Goal: Task Accomplishment & Management: Complete application form

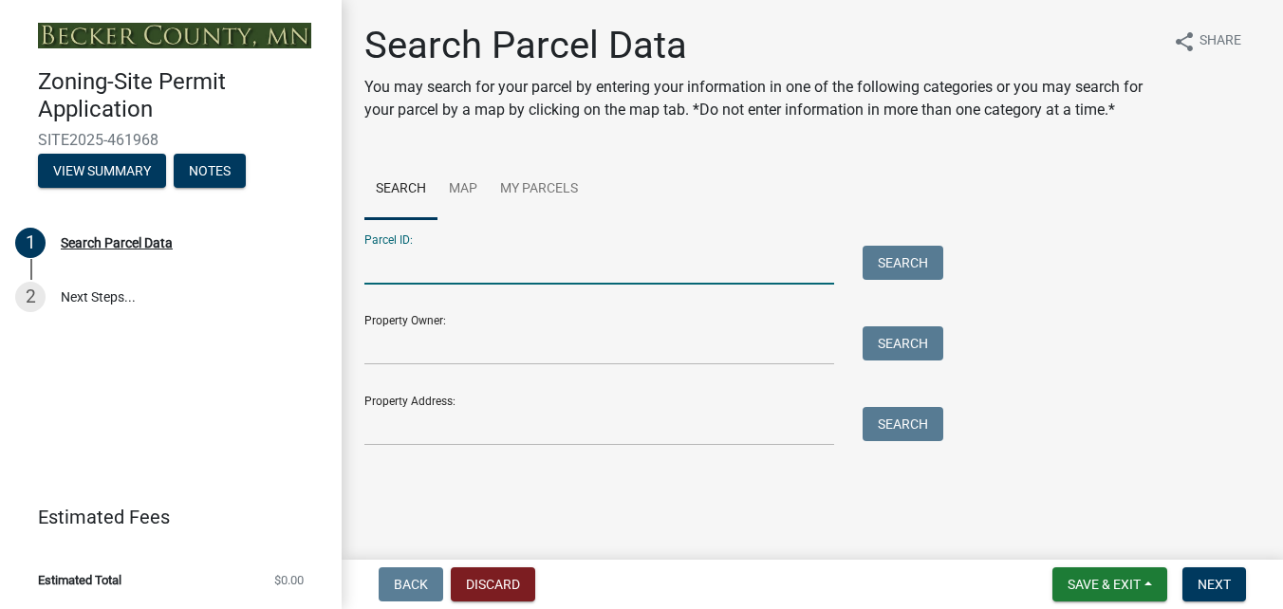
click at [500, 260] on input "Parcel ID:" at bounding box center [599, 265] width 470 height 39
type input "53000130072002"
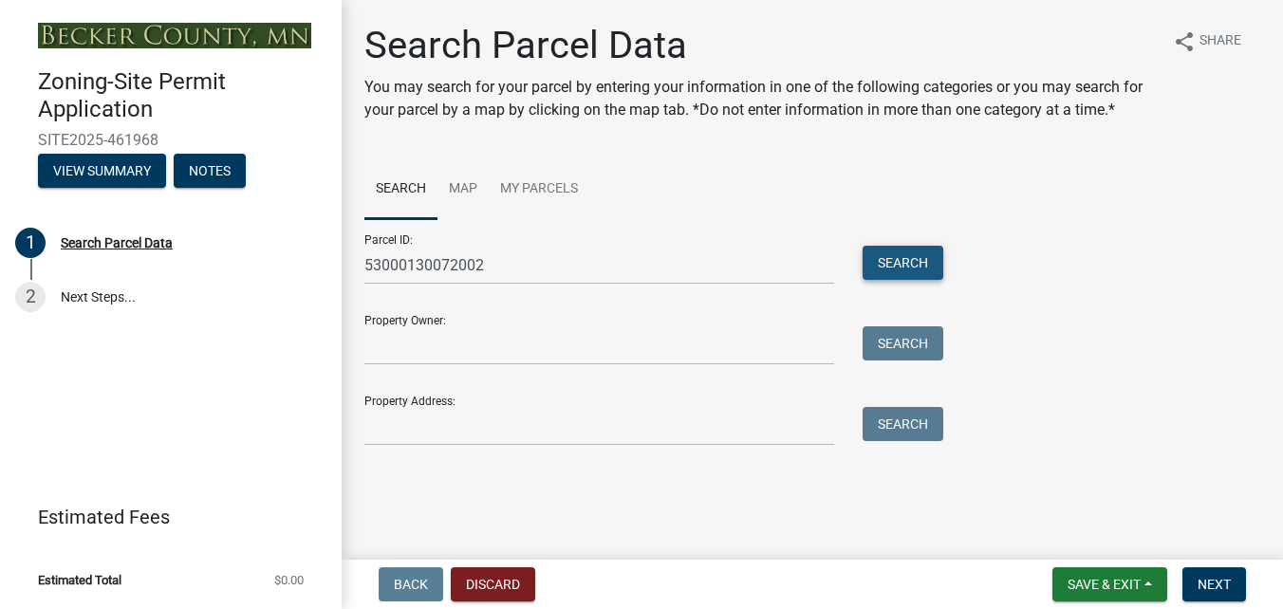
click at [930, 268] on button "Search" at bounding box center [902, 263] width 81 height 34
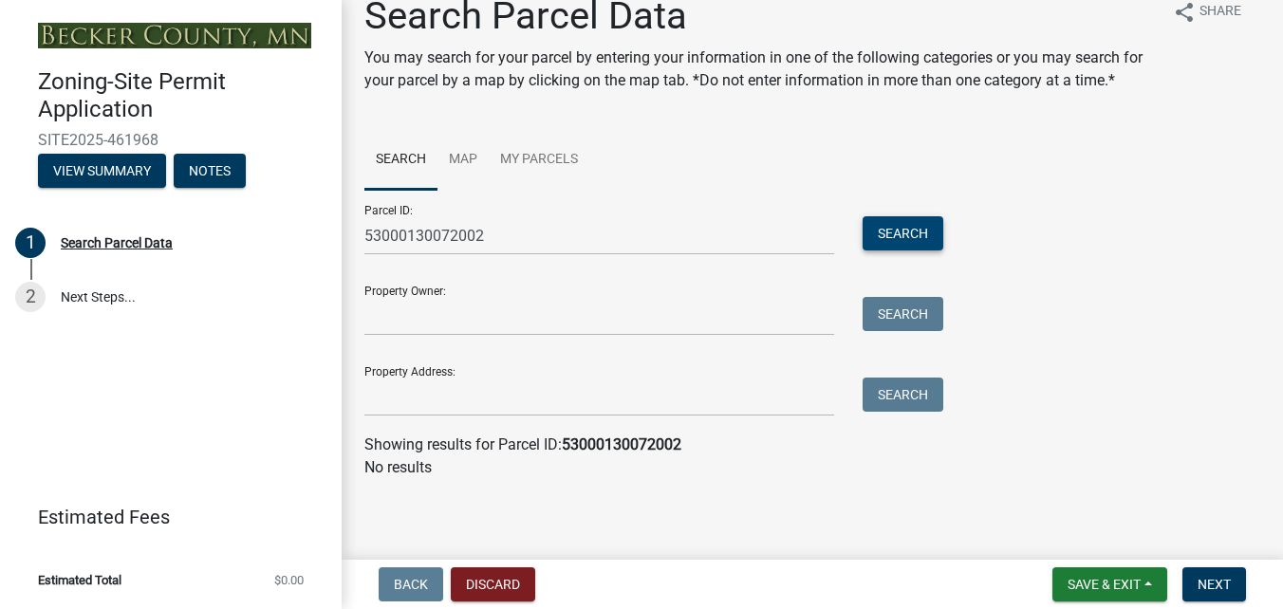
scroll to position [30, 0]
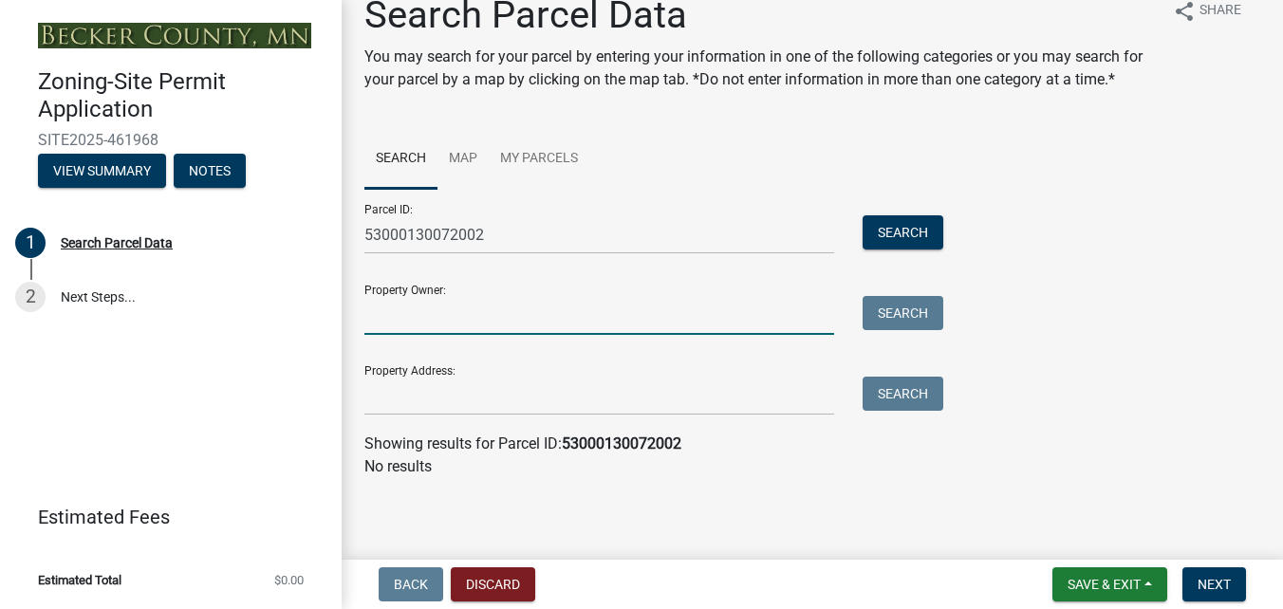
click at [572, 317] on input "Property Owner:" at bounding box center [599, 315] width 470 height 39
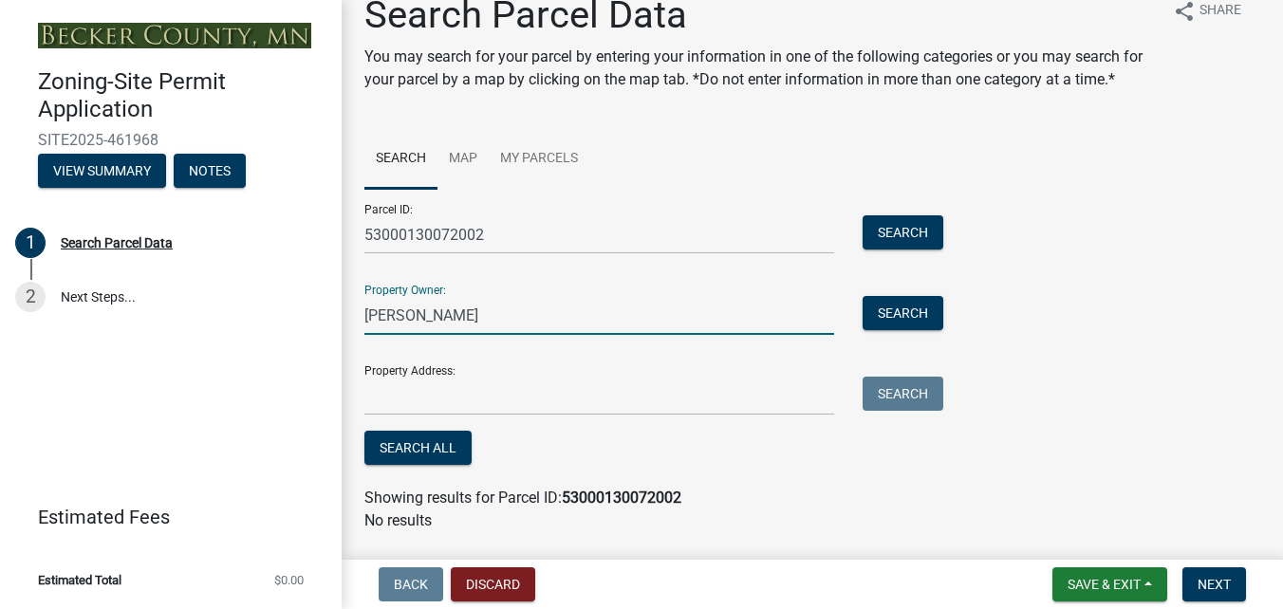
type input "[PERSON_NAME]"
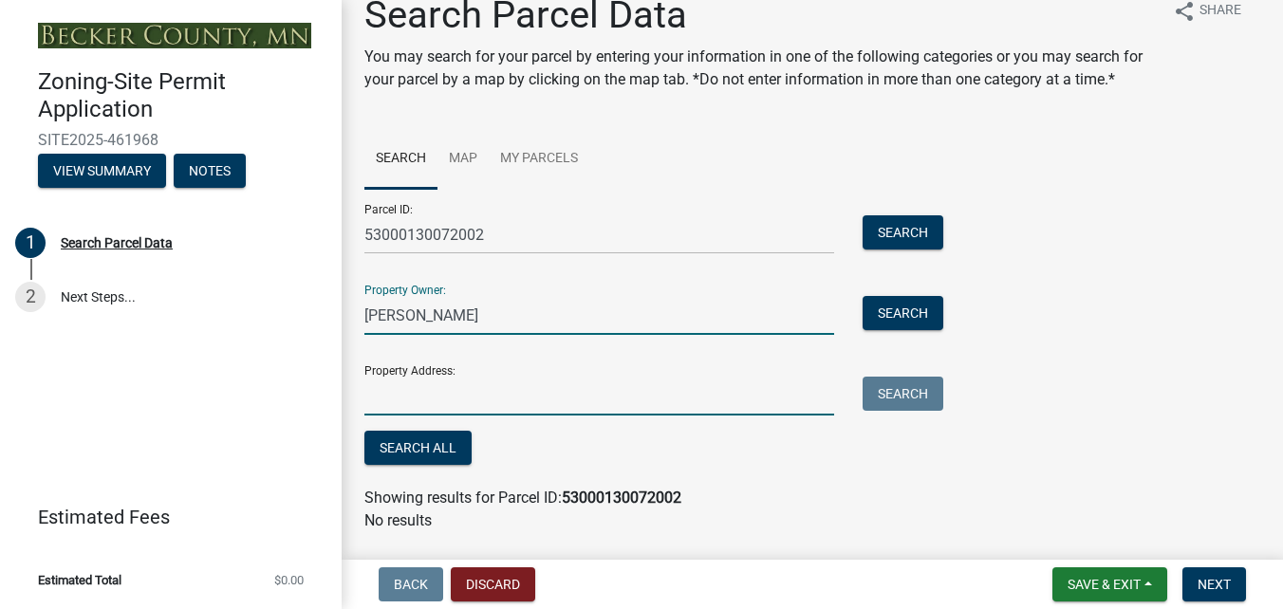
type input "[STREET_ADDRESS]"
click at [609, 400] on input "[STREET_ADDRESS]" at bounding box center [599, 396] width 470 height 39
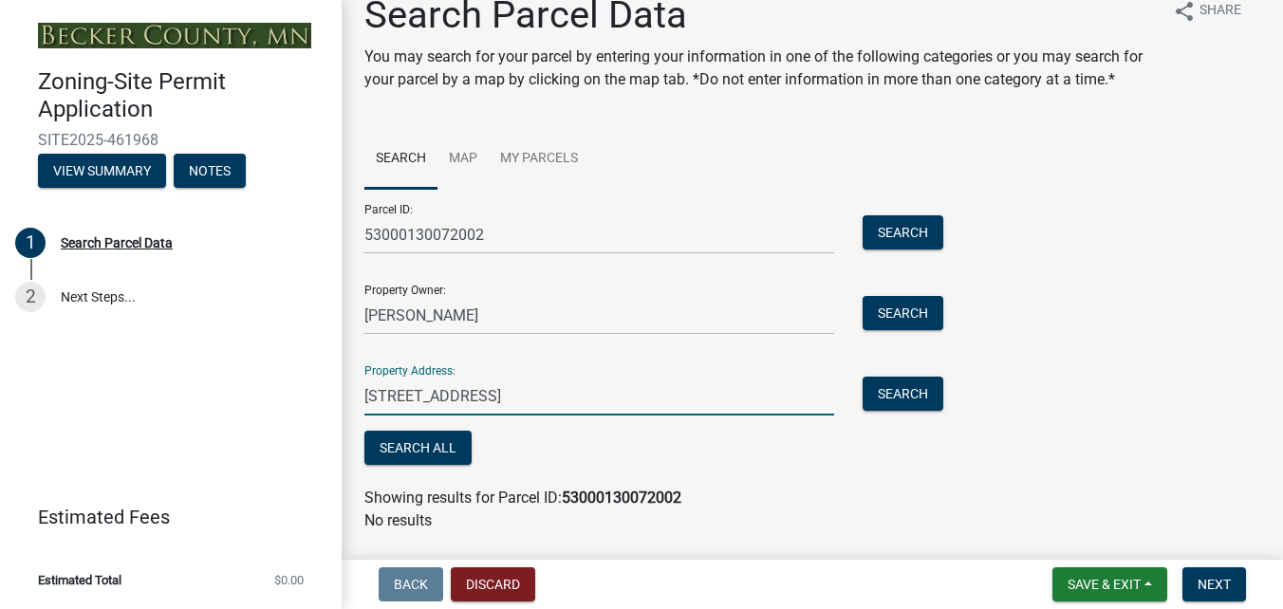
drag, startPoint x: 567, startPoint y: 395, endPoint x: 331, endPoint y: 395, distance: 236.2
click at [331, 395] on div "Zoning-Site Permit Application SITE2025-461968 View Summary Notes 1 Search Parc…" at bounding box center [641, 304] width 1283 height 609
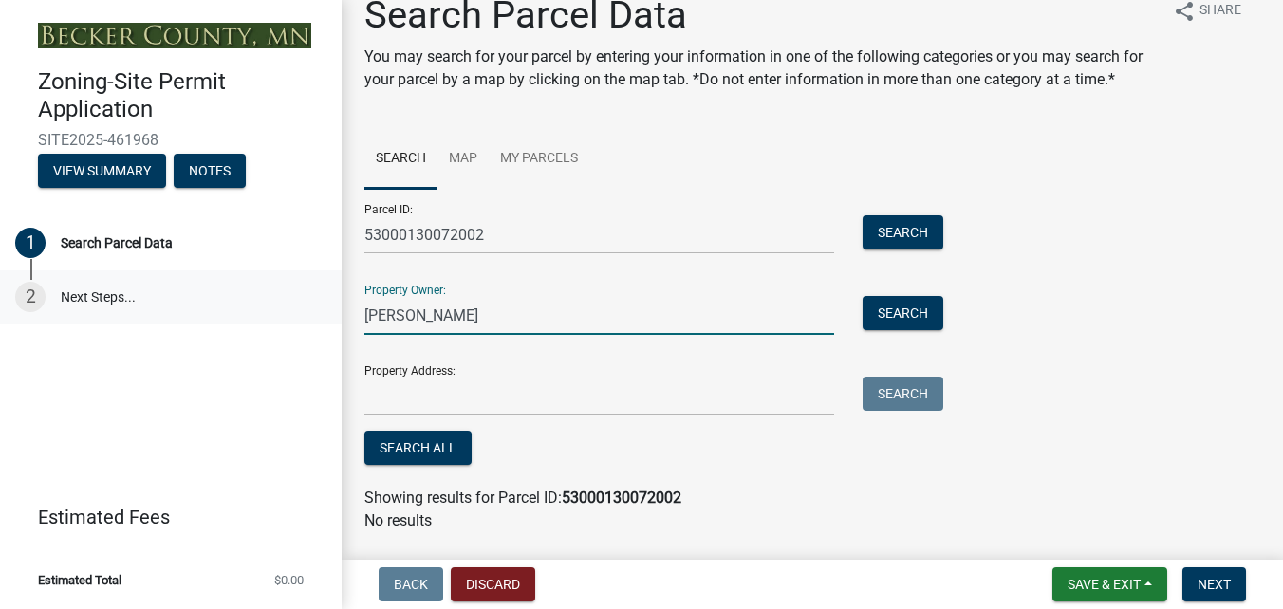
drag, startPoint x: 515, startPoint y: 320, endPoint x: 323, endPoint y: 305, distance: 193.1
click at [323, 305] on div "Zoning-Site Permit Application SITE2025-461968 View Summary Notes 1 Search Parc…" at bounding box center [641, 304] width 1283 height 609
type input "Wayne & Kathy Crawford"
click at [920, 316] on button "Search" at bounding box center [902, 313] width 81 height 34
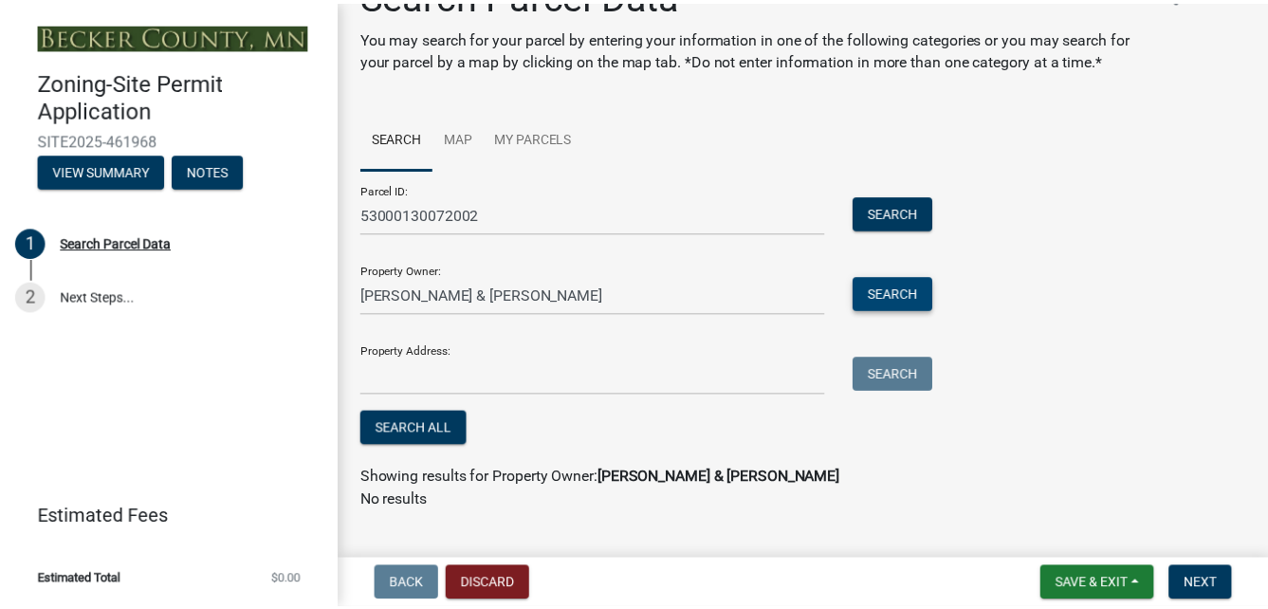
scroll to position [84, 0]
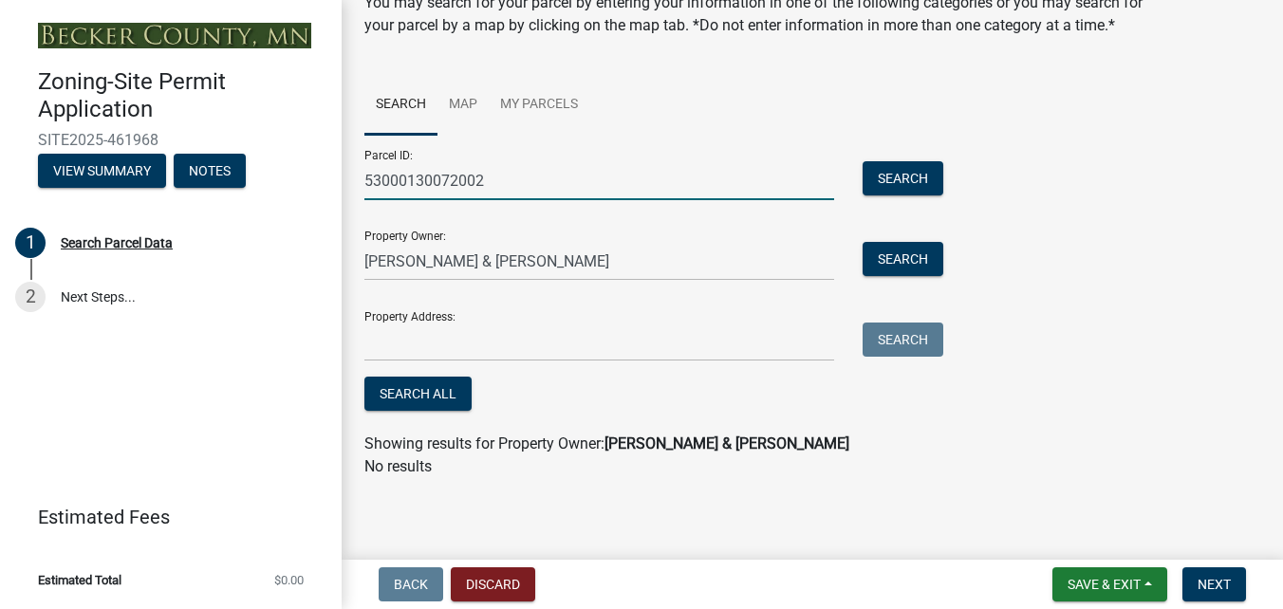
click at [582, 190] on input "53000130072002" at bounding box center [599, 180] width 470 height 39
click at [513, 584] on button "Discard" at bounding box center [493, 584] width 84 height 34
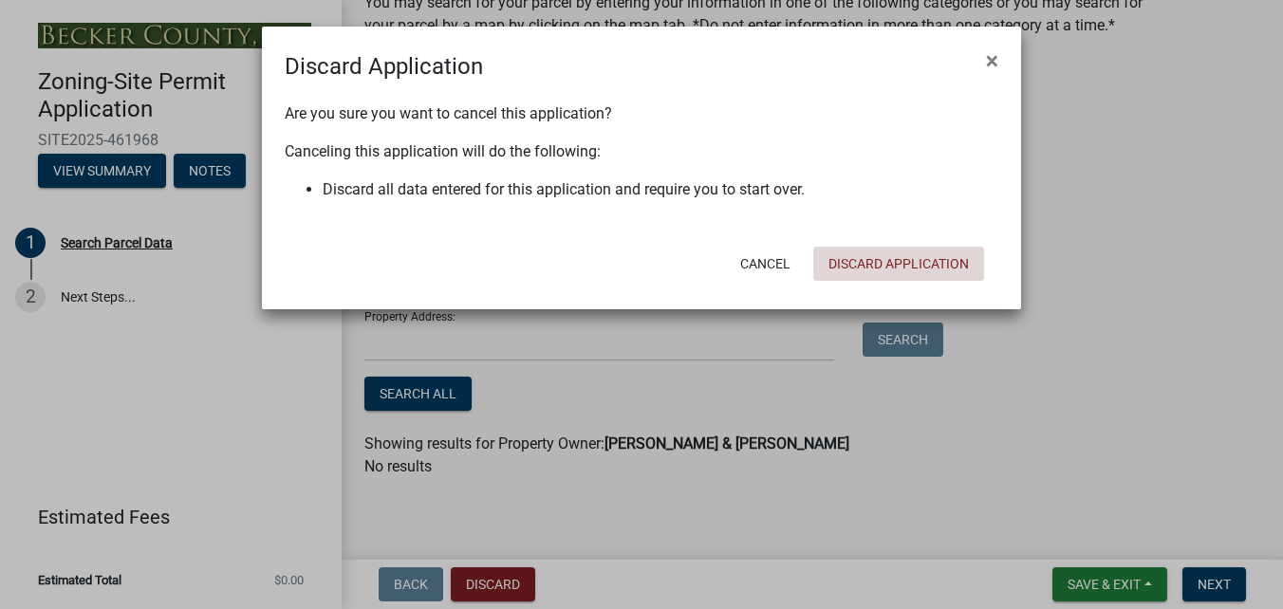
click at [882, 272] on button "Discard Application" at bounding box center [898, 264] width 171 height 34
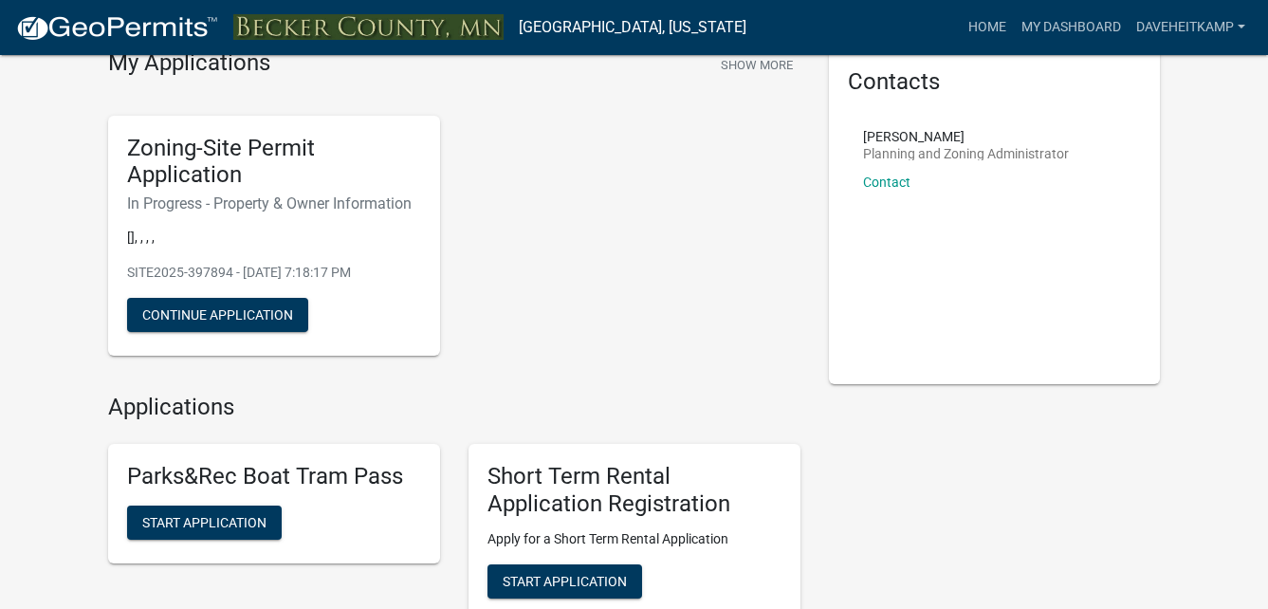
scroll to position [95, 0]
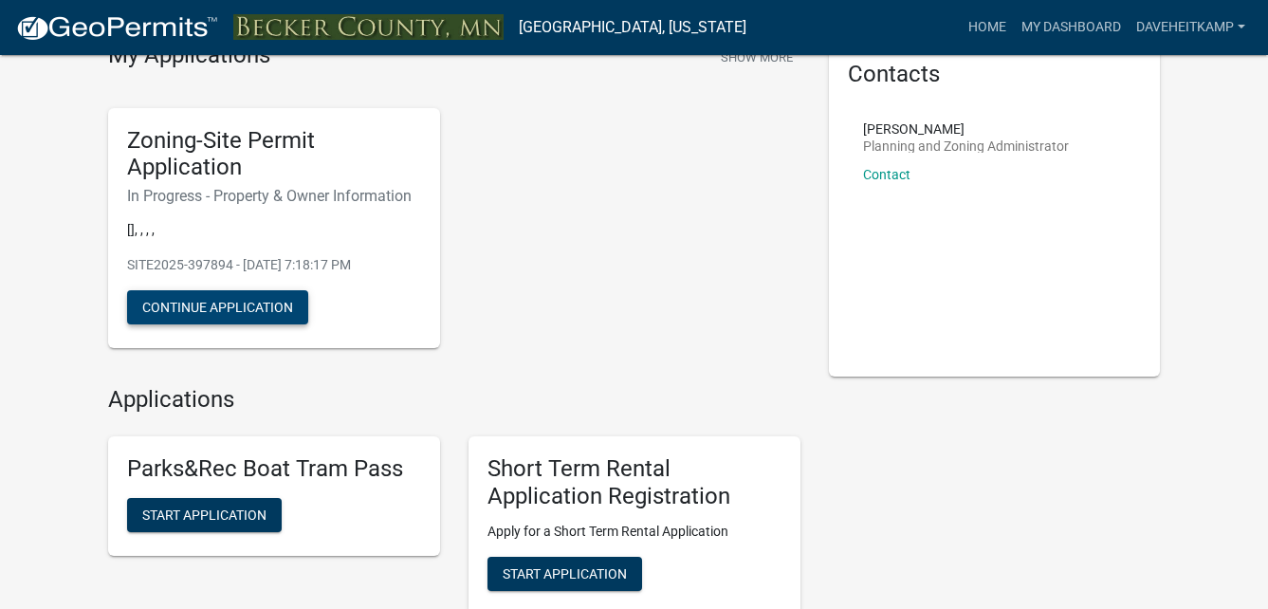
click at [285, 306] on button "Continue Application" at bounding box center [217, 307] width 181 height 34
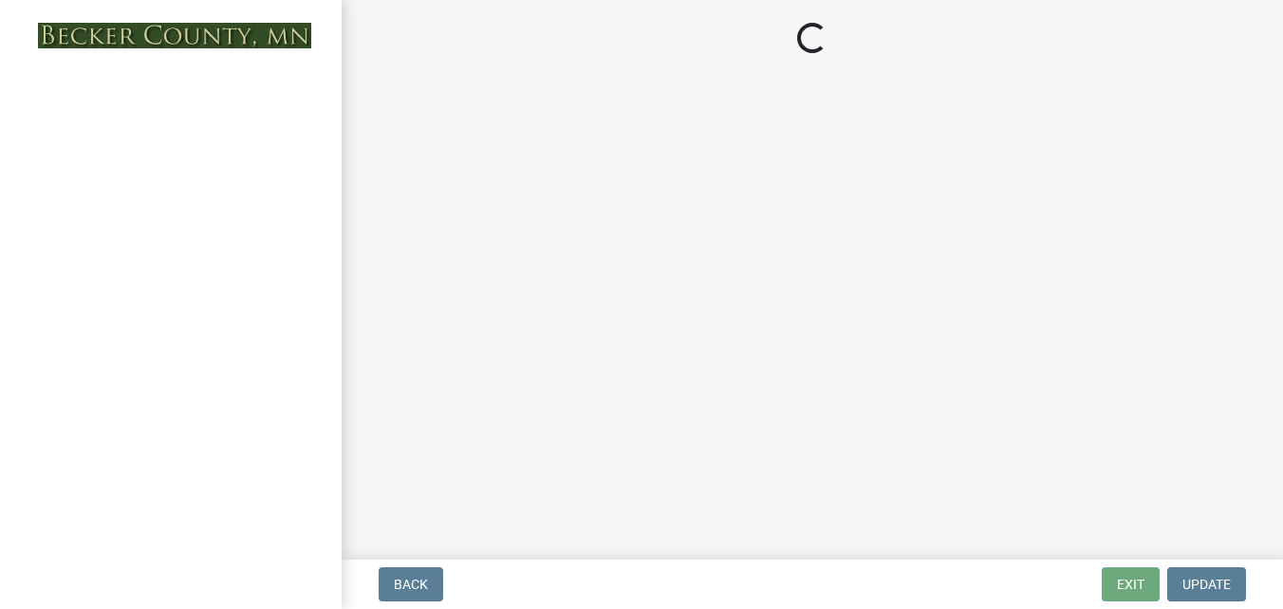
select select "a752e4d6-14bd-4f0f-bfe8-5b67ead45659"
select select "9319189b-bfdc-4147-b381-5e16084c0e7a"
select select "f87eba17-8ed9-4ad8-aefc-fe36a3f3544b"
select select "393a978c-6bd5-4cb2-a6a0-db6feb8732b8"
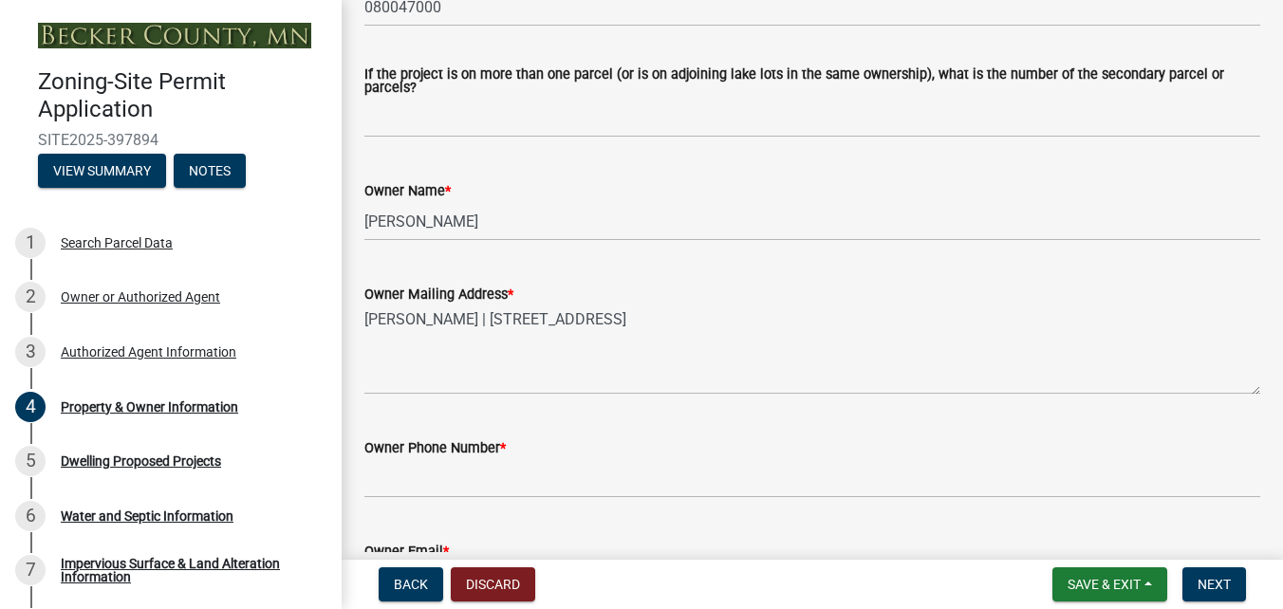
scroll to position [285, 0]
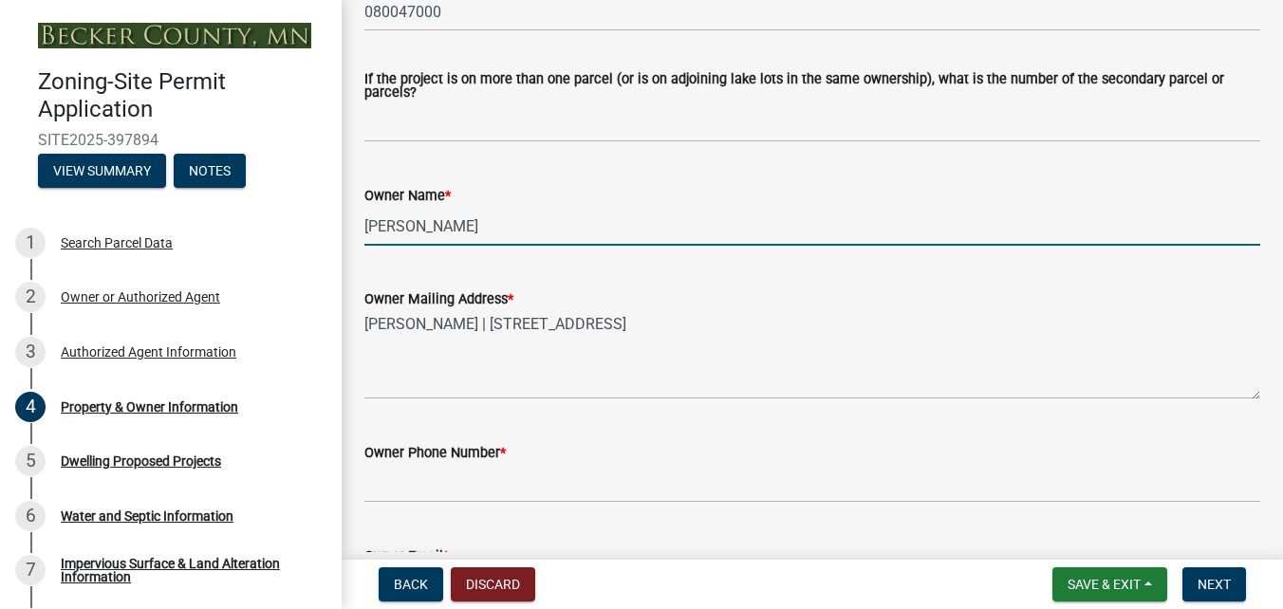
drag, startPoint x: 422, startPoint y: 231, endPoint x: 327, endPoint y: 231, distance: 94.9
click at [327, 231] on div "Zoning-Site Permit Application SITE2025-397894 View Summary Notes 1 Search Parc…" at bounding box center [641, 304] width 1283 height 609
type input "Wayne CRAWFORD"
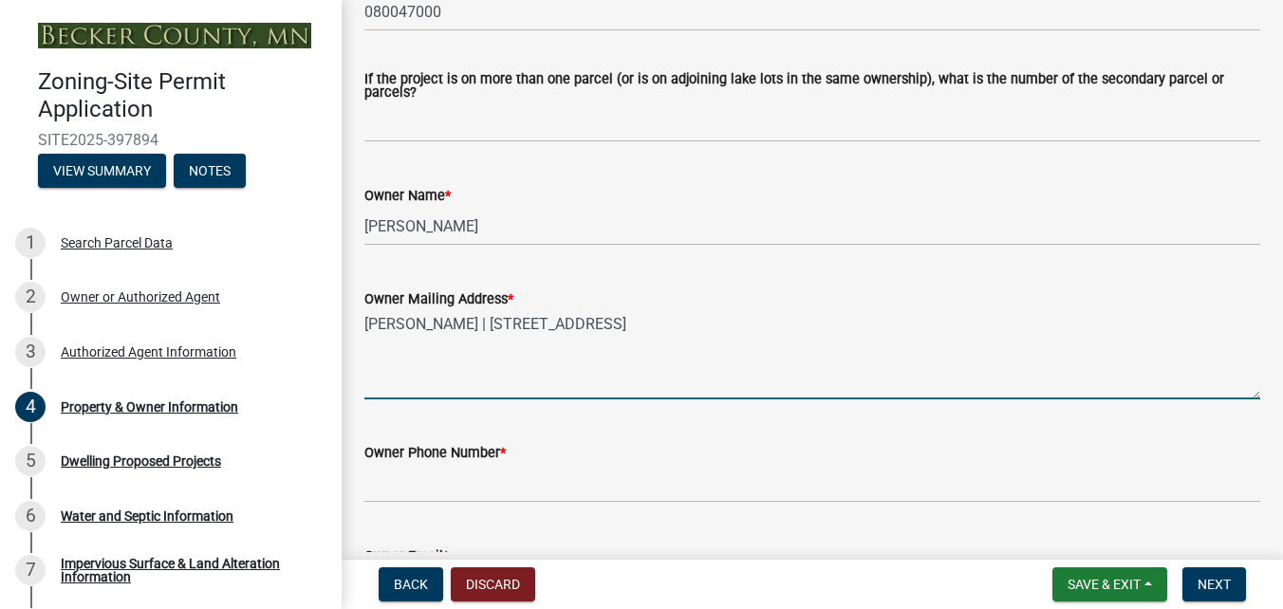
drag, startPoint x: 417, startPoint y: 324, endPoint x: 341, endPoint y: 335, distance: 77.6
click at [341, 335] on div "Zoning-Site Permit Application SITE2025-397894 View Summary Notes 1 Search Parc…" at bounding box center [641, 304] width 1283 height 609
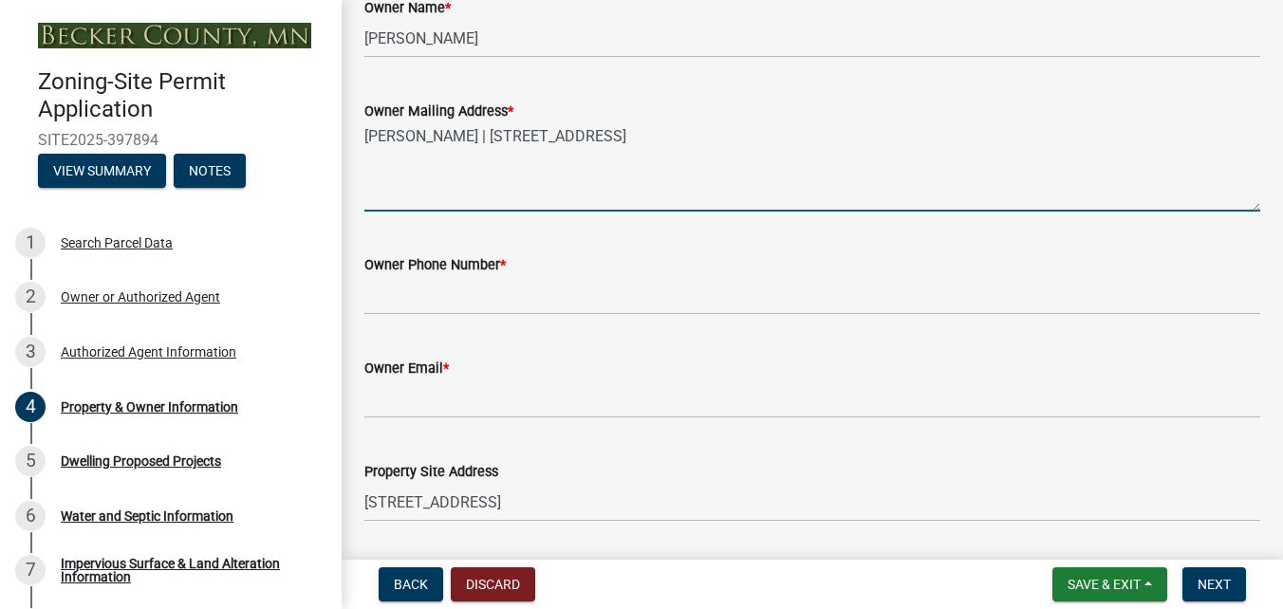
scroll to position [474, 0]
type textarea "Wayne CRAWFORD | 28249 MEADOW DR | DETROIT LAKES MN 56501"
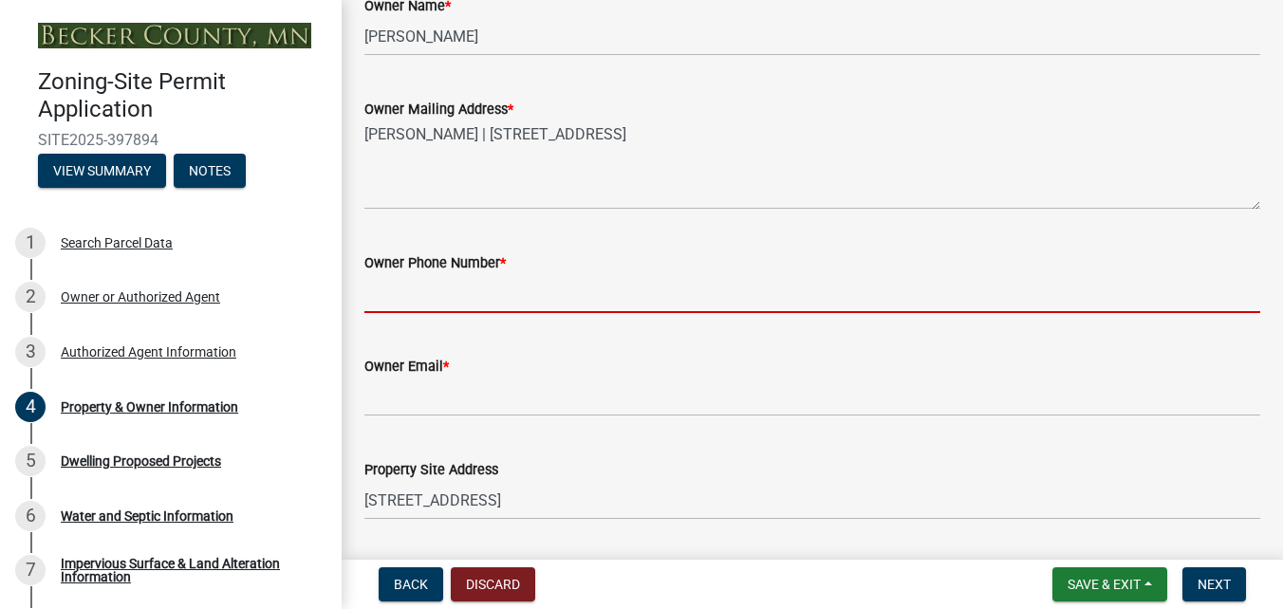
click at [516, 286] on input "Owner Phone Number *" at bounding box center [812, 293] width 896 height 39
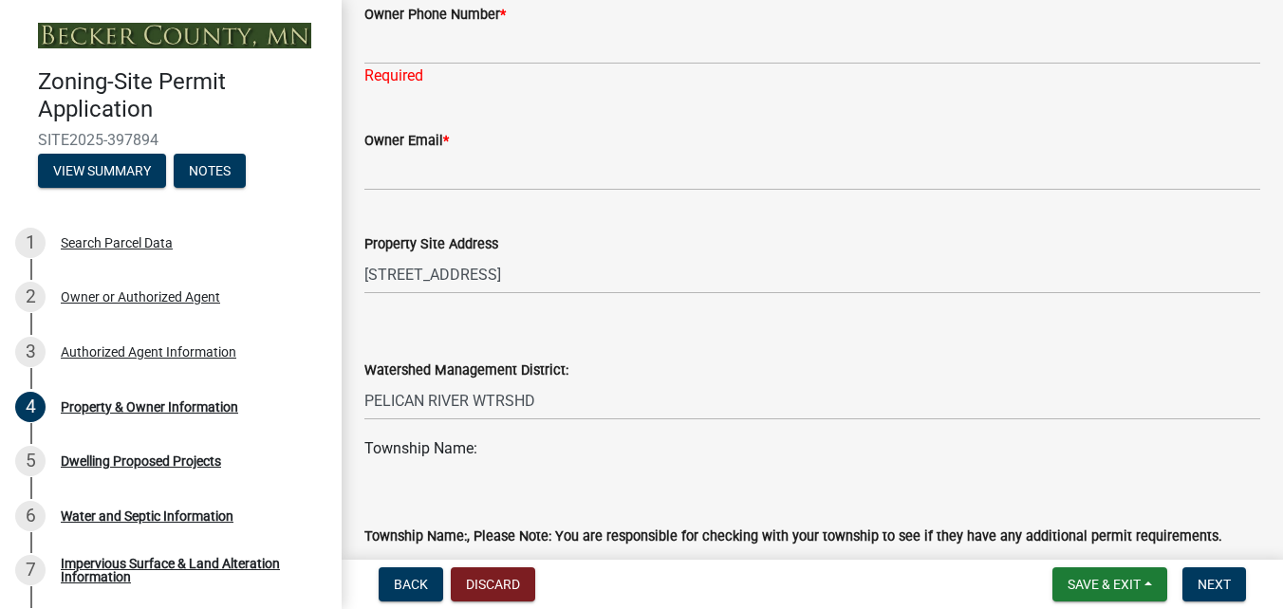
scroll to position [554, 0]
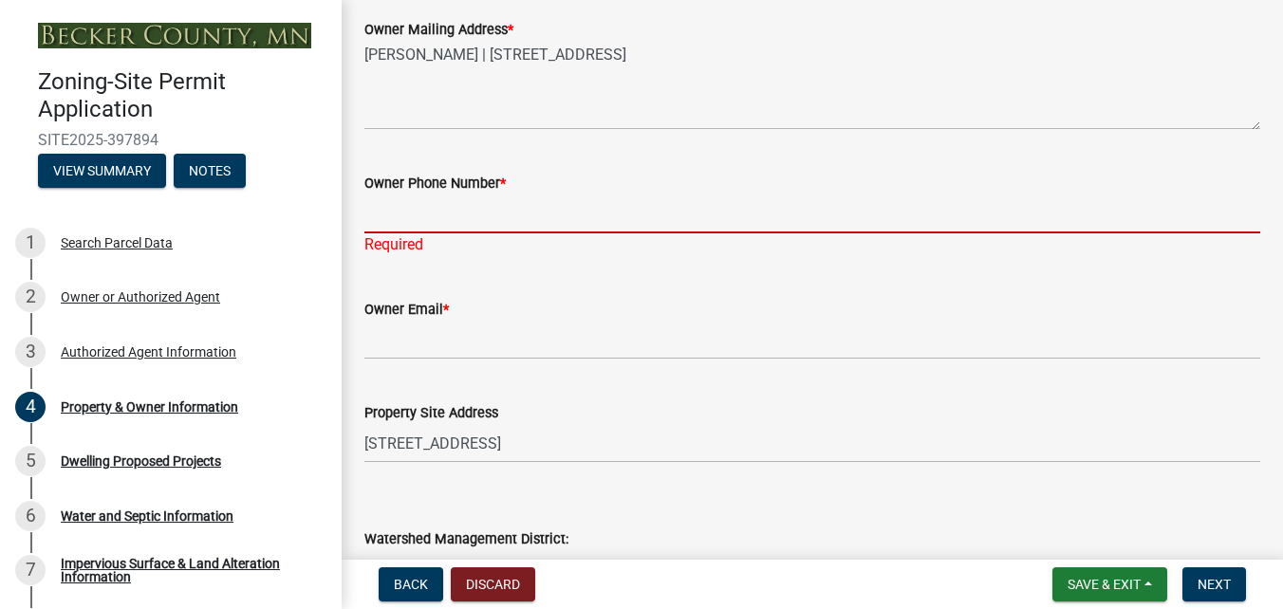
click at [485, 224] on input "Owner Phone Number *" at bounding box center [812, 213] width 896 height 39
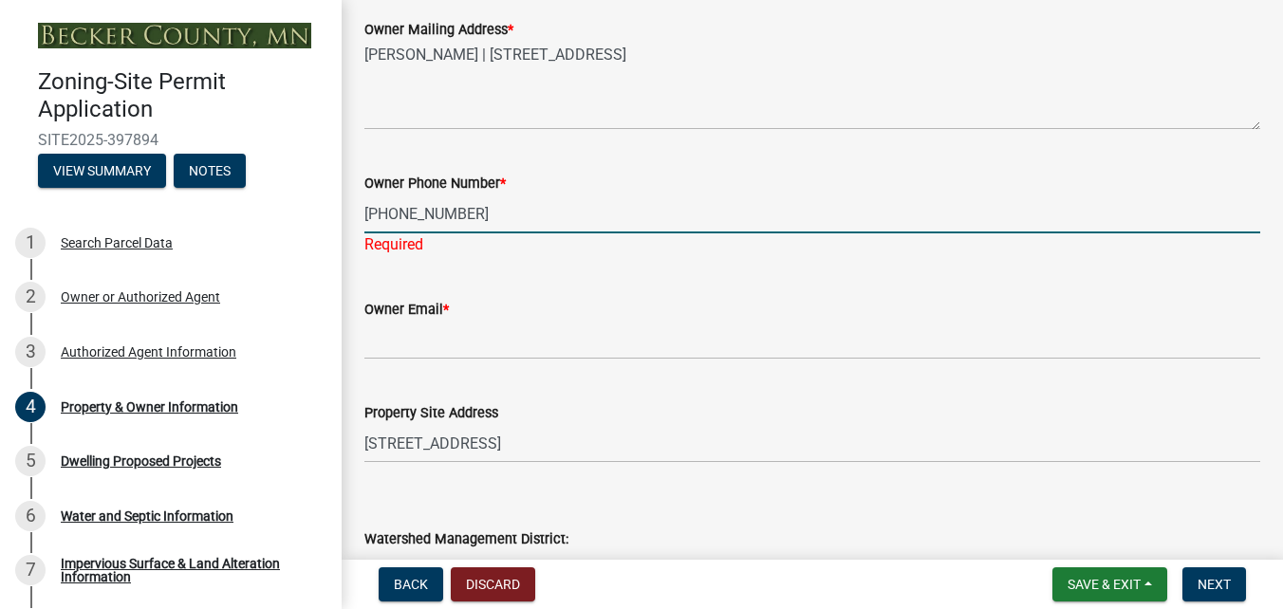
type input "218-849-4762"
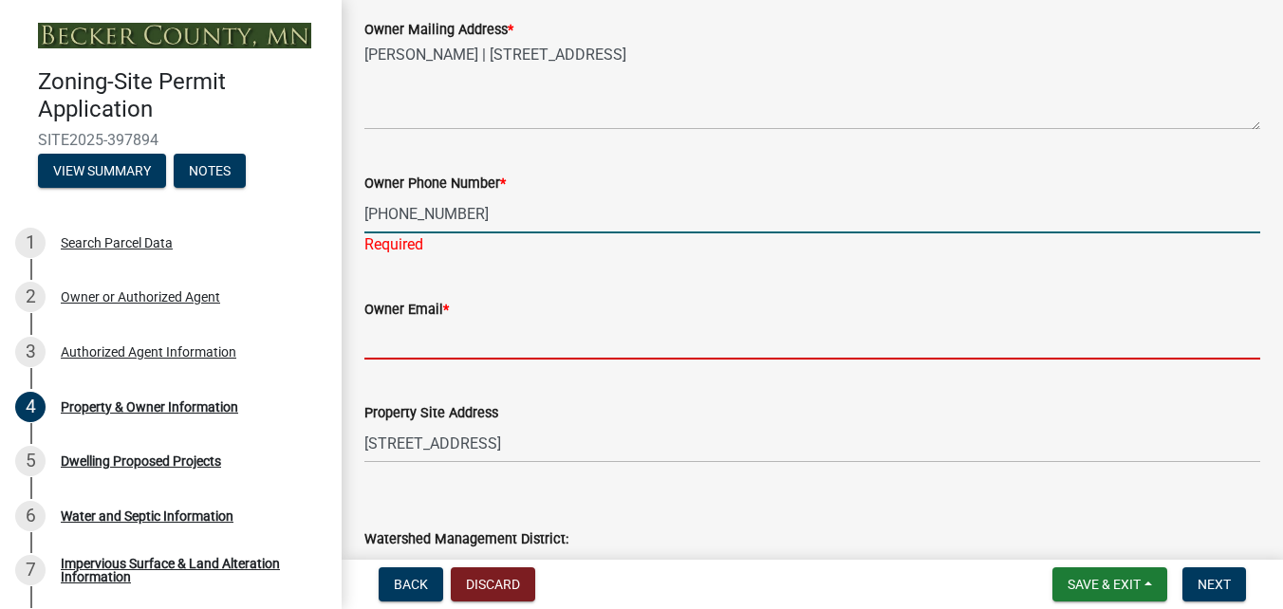
click at [485, 339] on wm-data-entity-input "Owner Email *" at bounding box center [812, 322] width 896 height 103
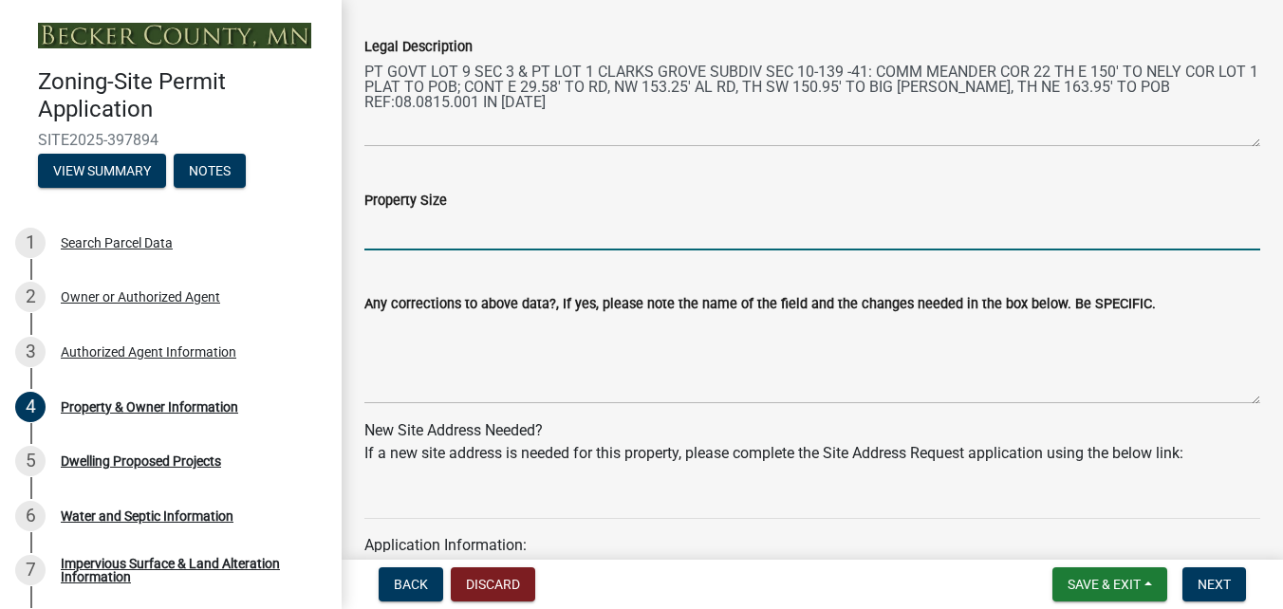
scroll to position [1526, 0]
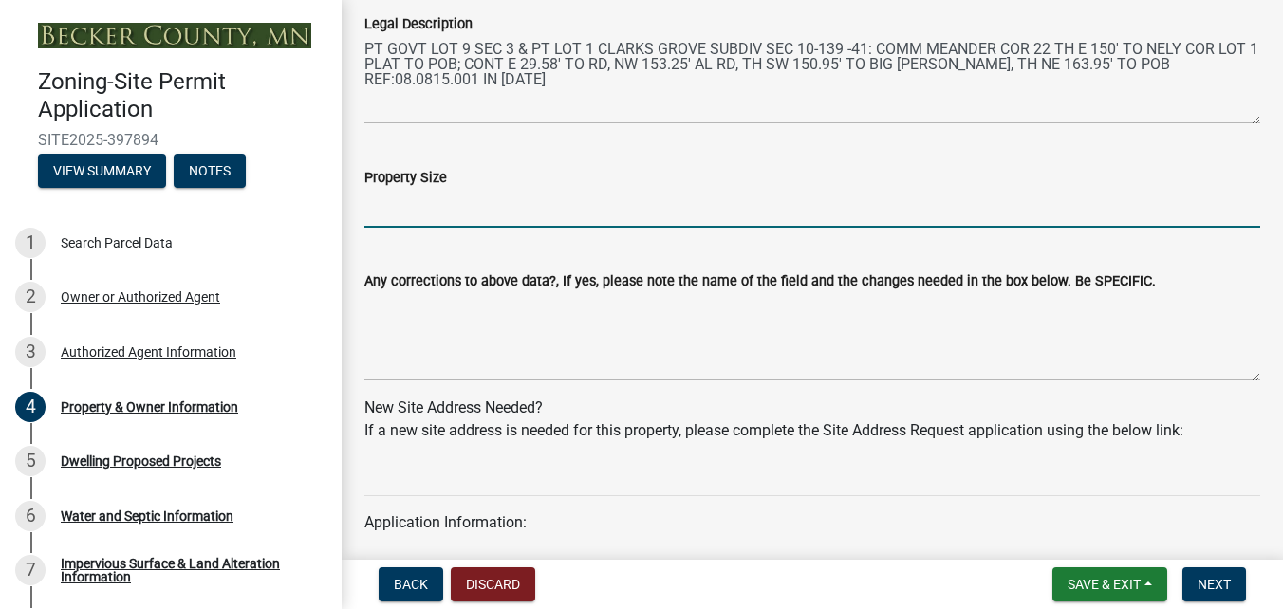
click at [505, 228] on input "Property Size" at bounding box center [812, 208] width 896 height 39
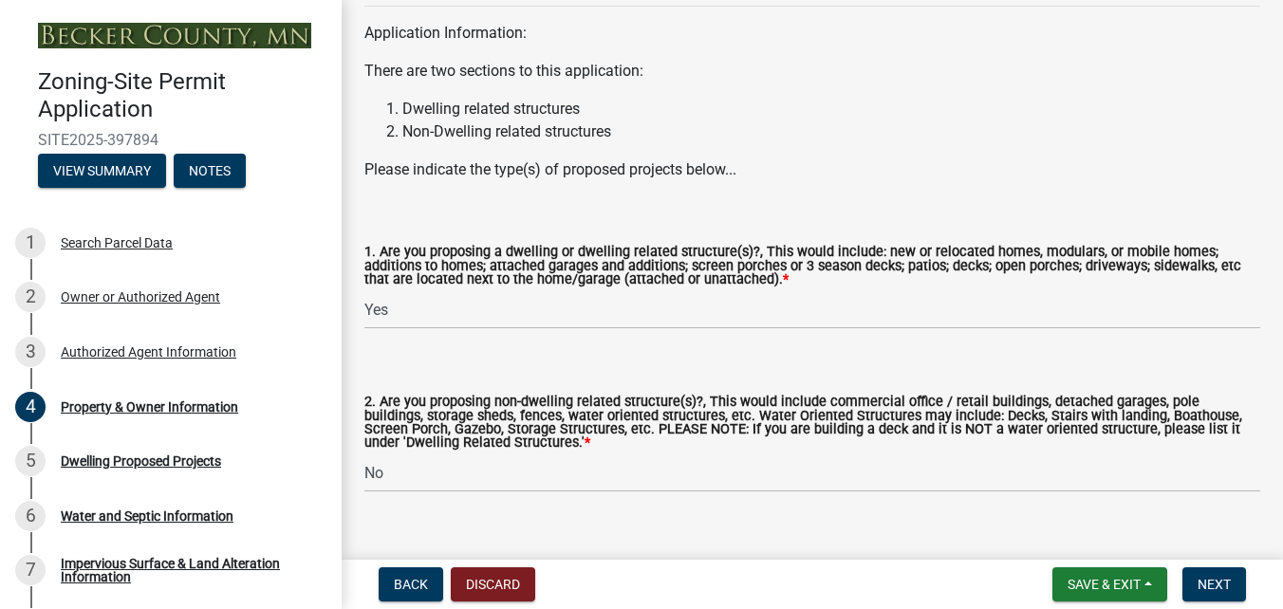
scroll to position [2072, 0]
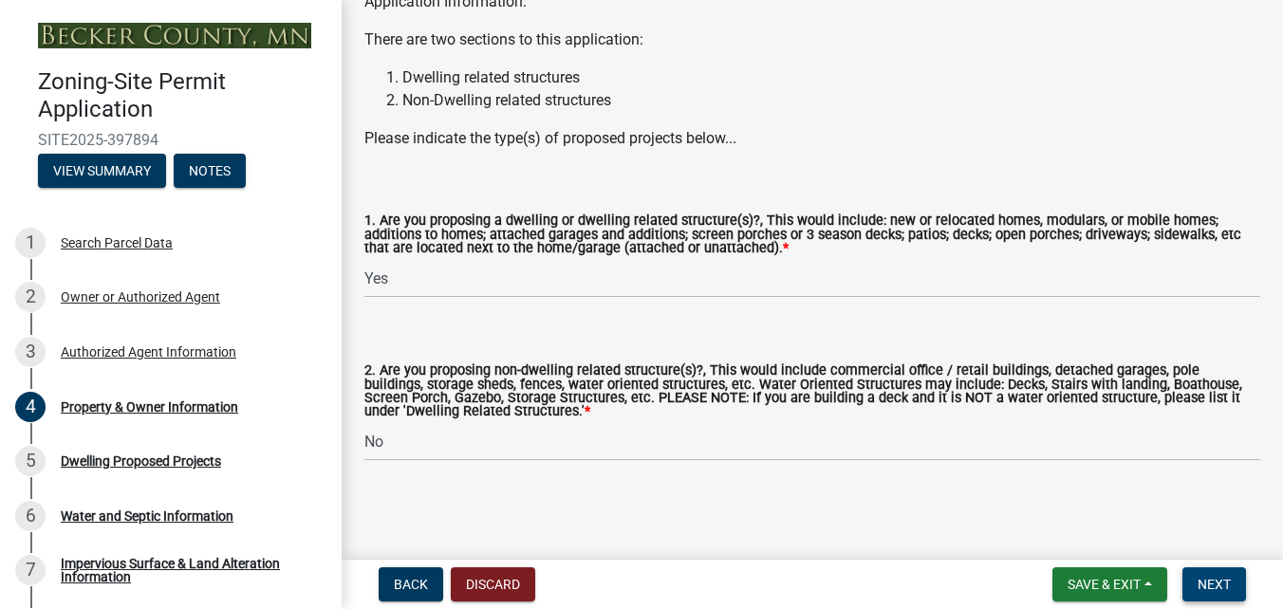
type input "18335.32 SF"
click at [1226, 588] on span "Next" at bounding box center [1213, 584] width 33 height 15
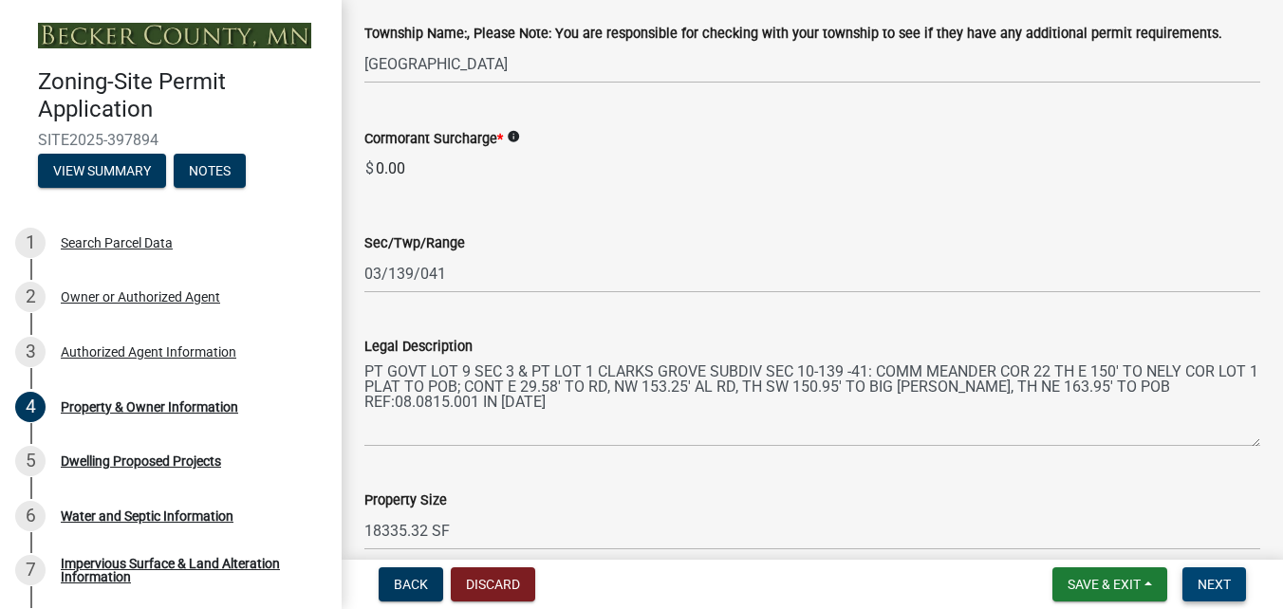
scroll to position [1233, 0]
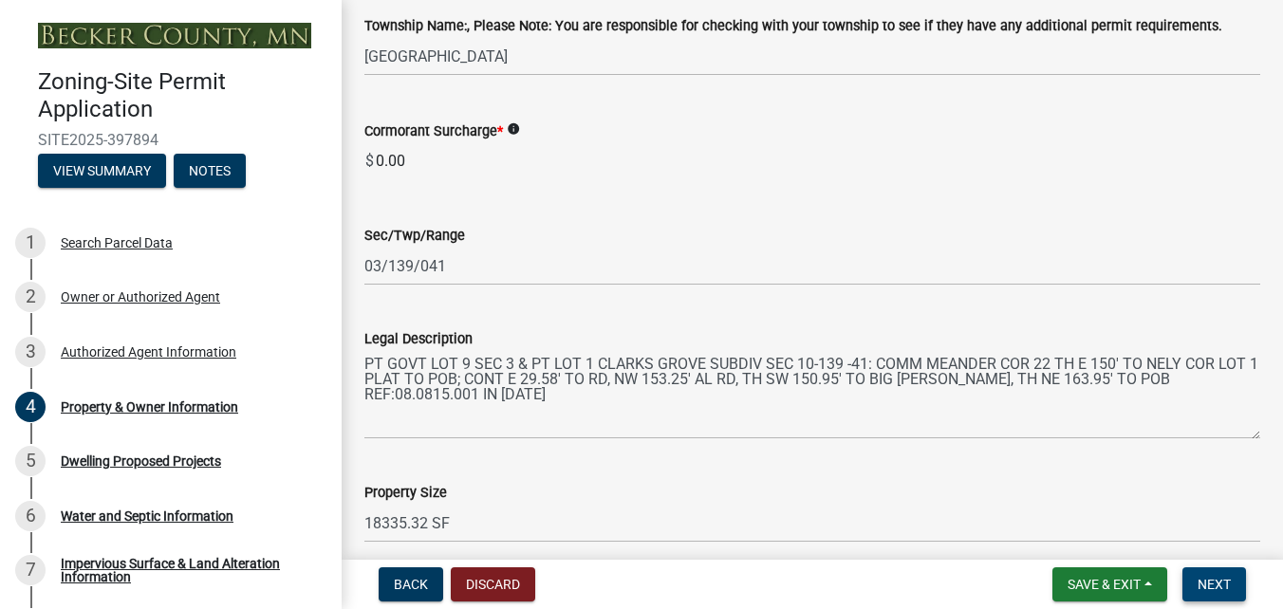
click at [1199, 583] on span "Next" at bounding box center [1213, 584] width 33 height 15
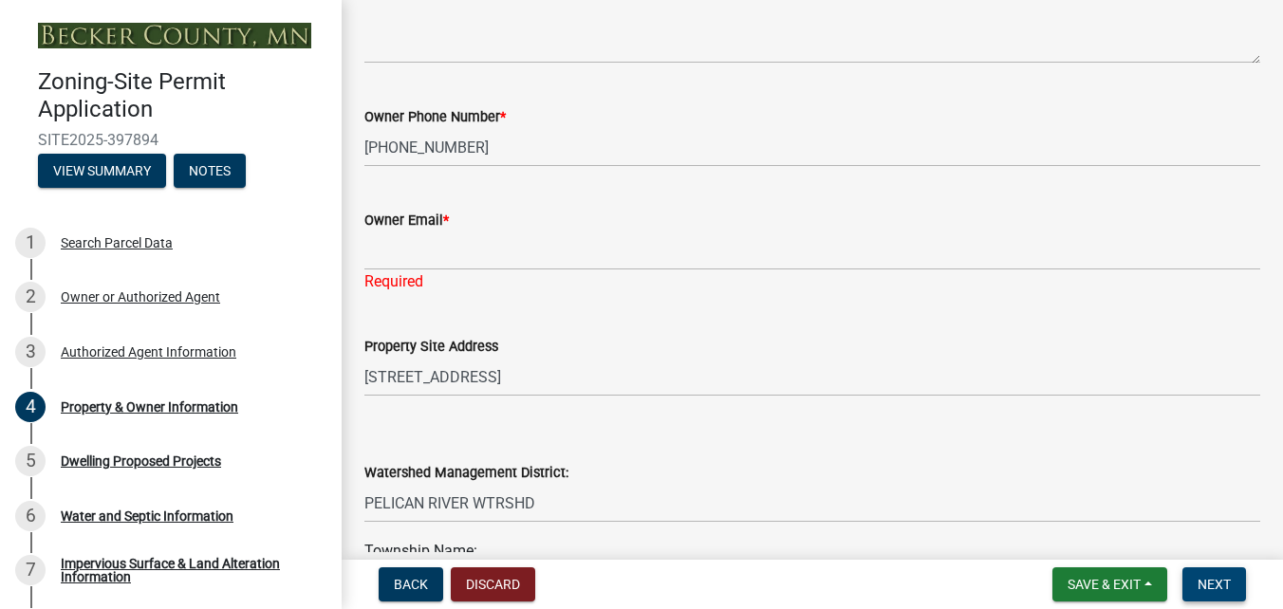
scroll to position [664, 0]
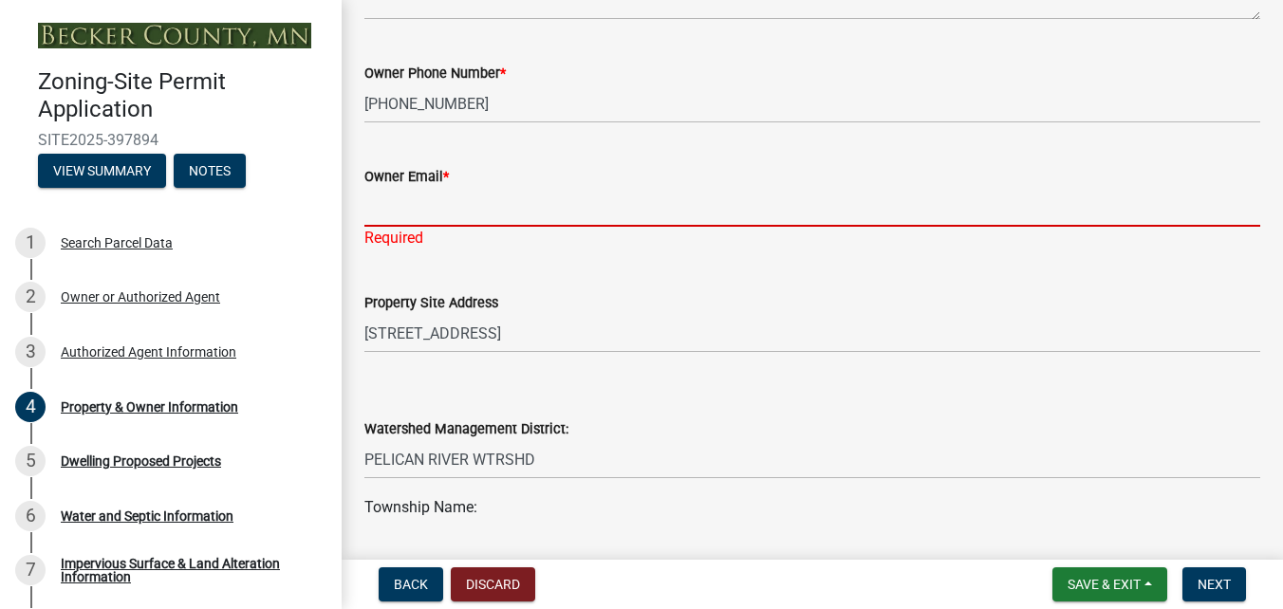
click at [504, 210] on input "Owner Email *" at bounding box center [812, 207] width 896 height 39
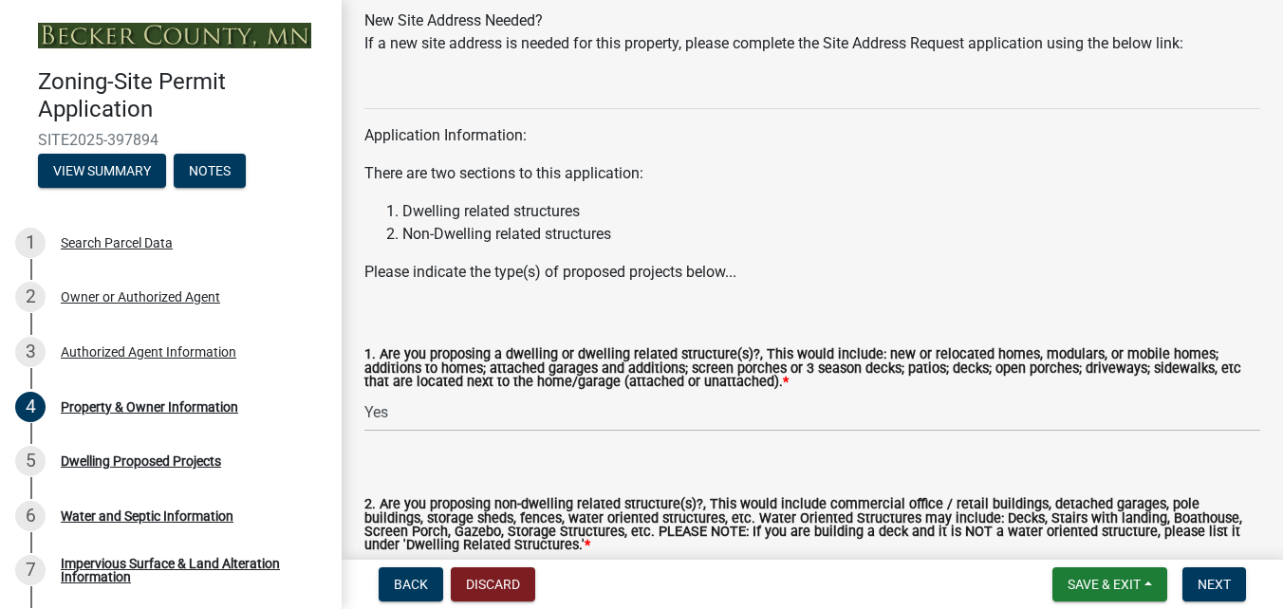
scroll to position [1992, 0]
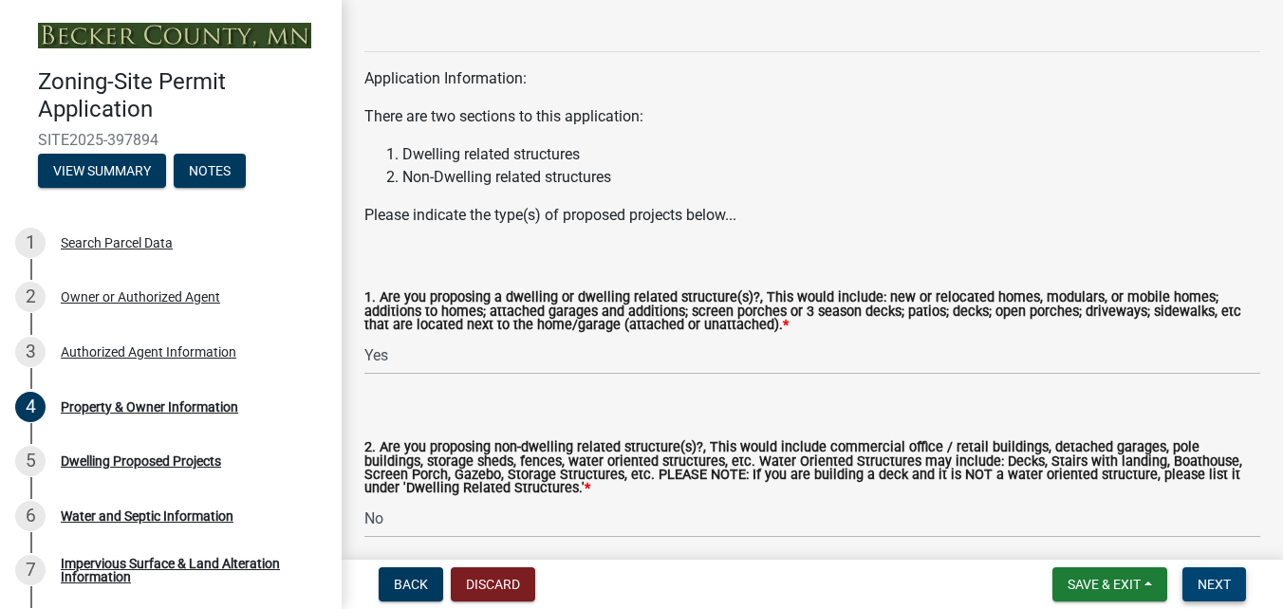
type input "crawford@gmsil.com"
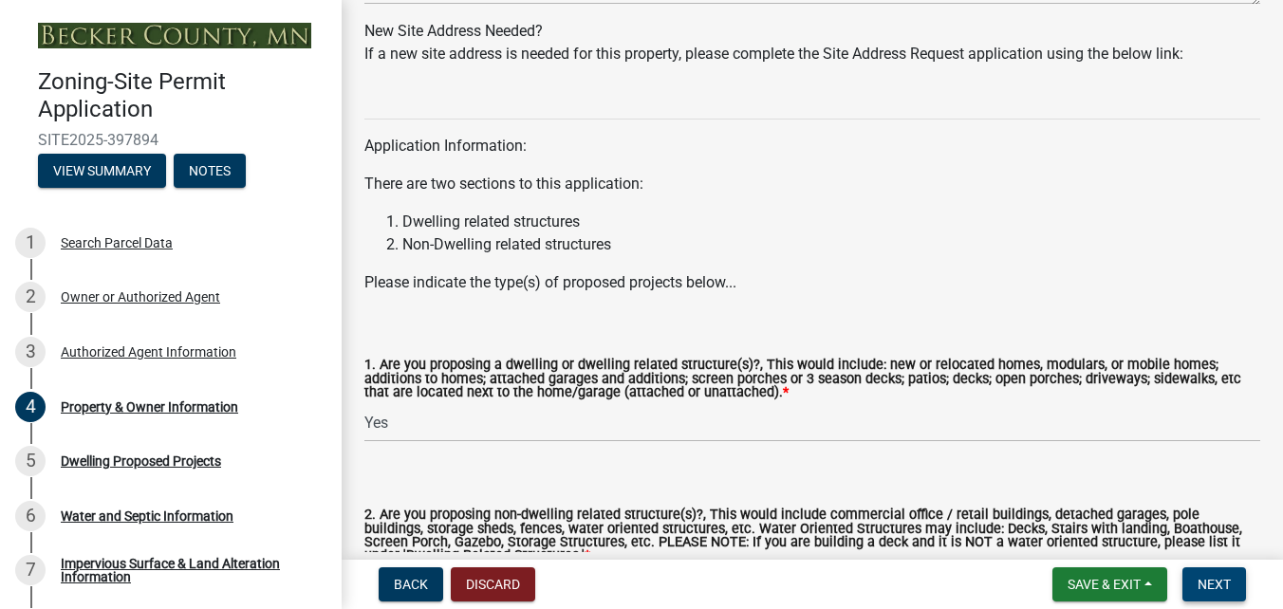
click at [1220, 587] on span "Next" at bounding box center [1213, 584] width 33 height 15
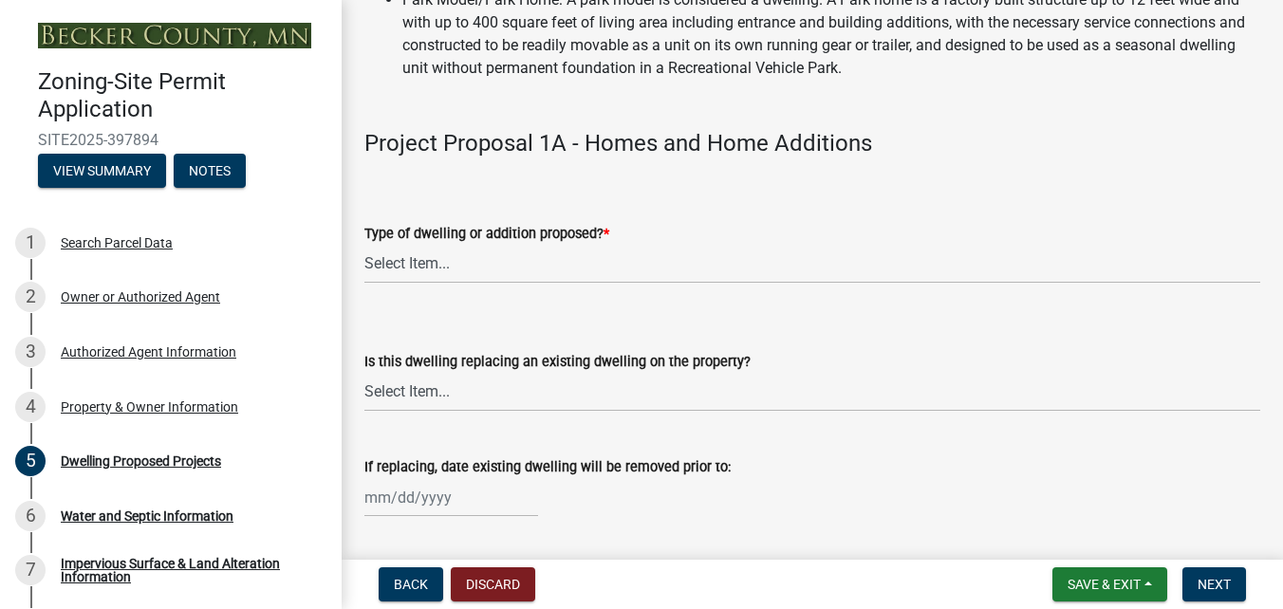
scroll to position [379, 0]
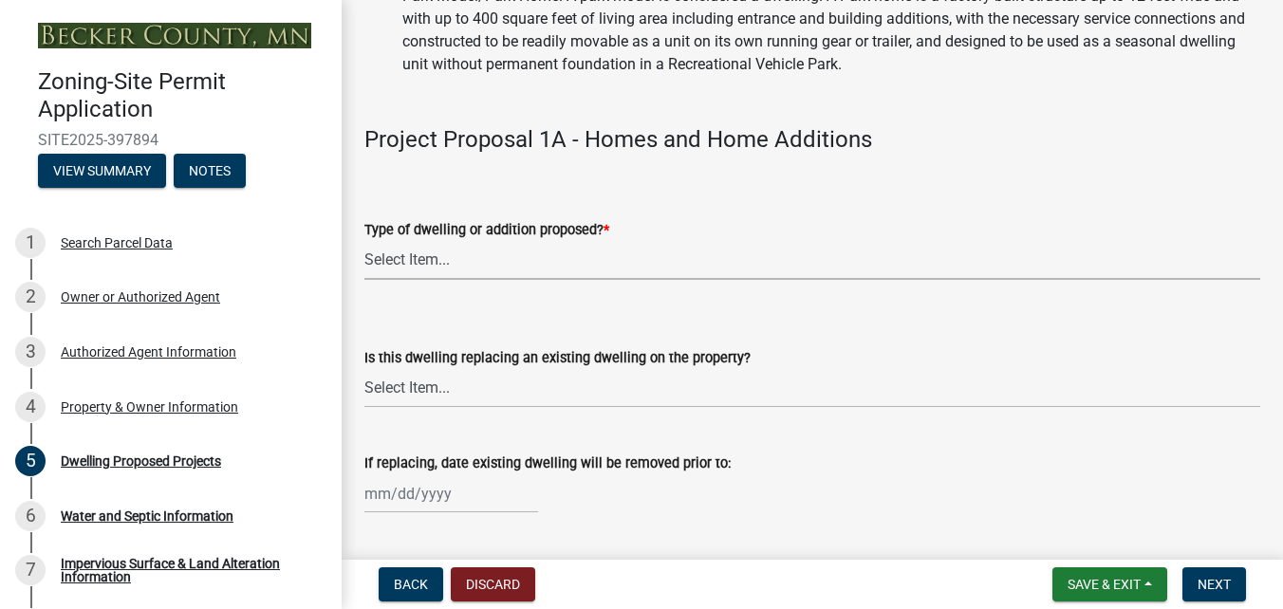
click at [472, 262] on select "Select Item... N/A - Not a dwelling New Home-Onsite Construction New Modular (E…" at bounding box center [812, 260] width 896 height 39
click at [364, 241] on select "Select Item... N/A - Not a dwelling New Home-Onsite Construction New Modular (E…" at bounding box center [812, 260] width 896 height 39
select select "5b8abcc6-67f7-49fb-8f25-c295ccc2b339"
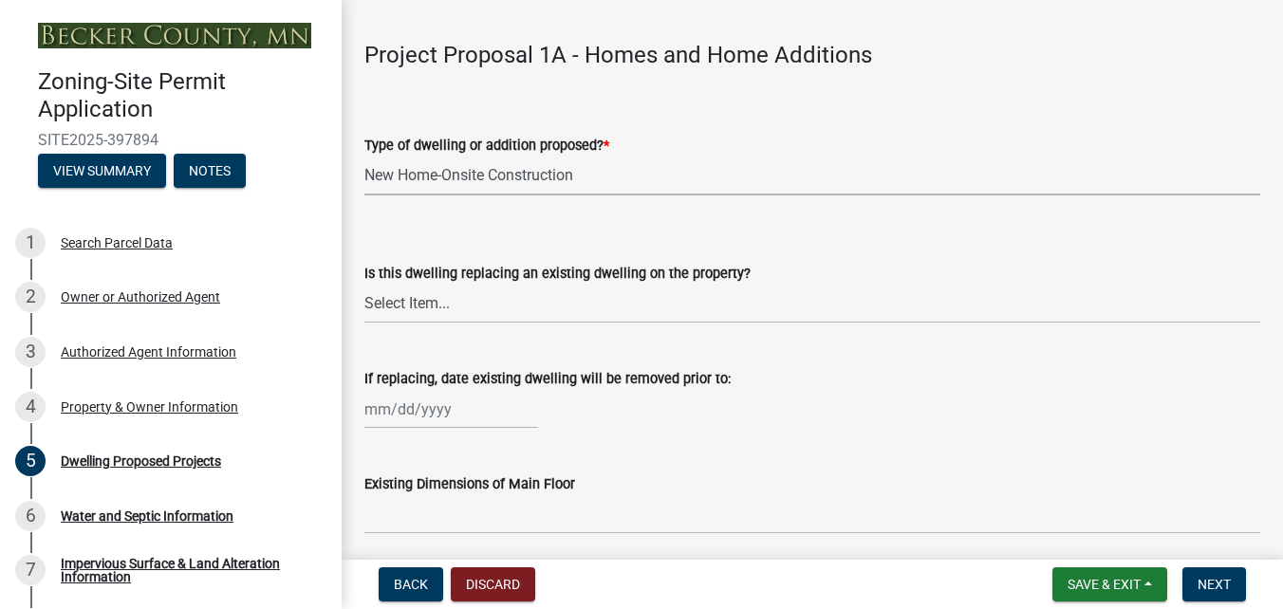
scroll to position [474, 0]
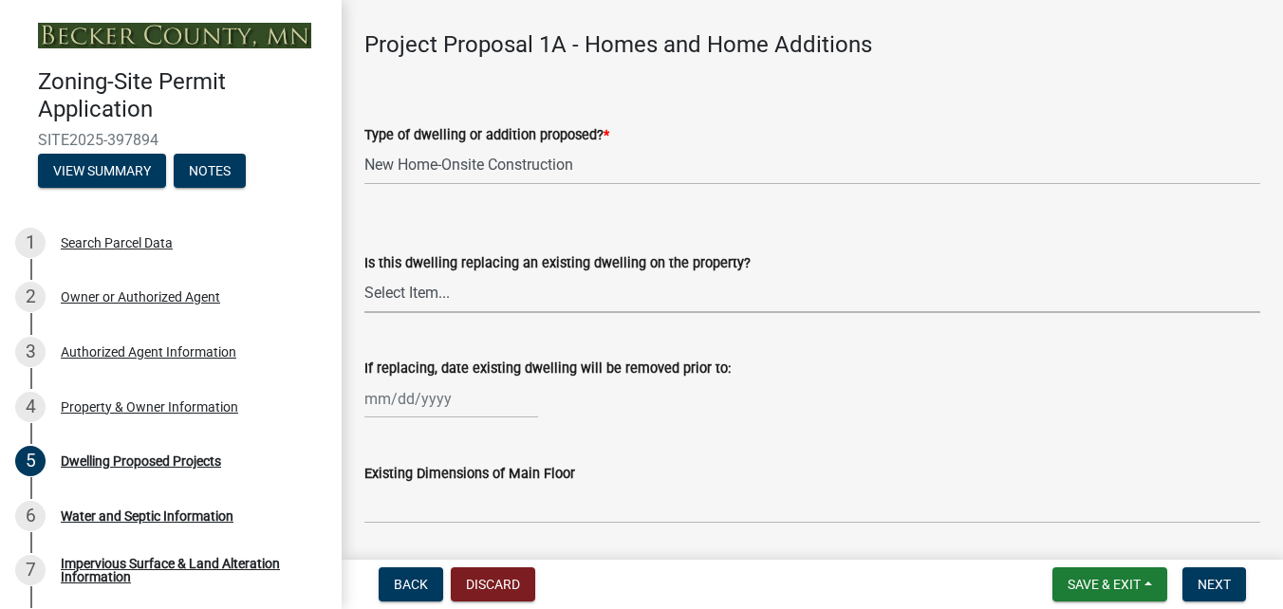
click at [421, 300] on select "Select Item... N/A Yes No" at bounding box center [812, 293] width 896 height 39
click at [364, 274] on select "Select Item... N/A Yes No" at bounding box center [812, 293] width 896 height 39
select select "ba56d9f6-ced5-4c38-bdcc-33bfa85ac6de"
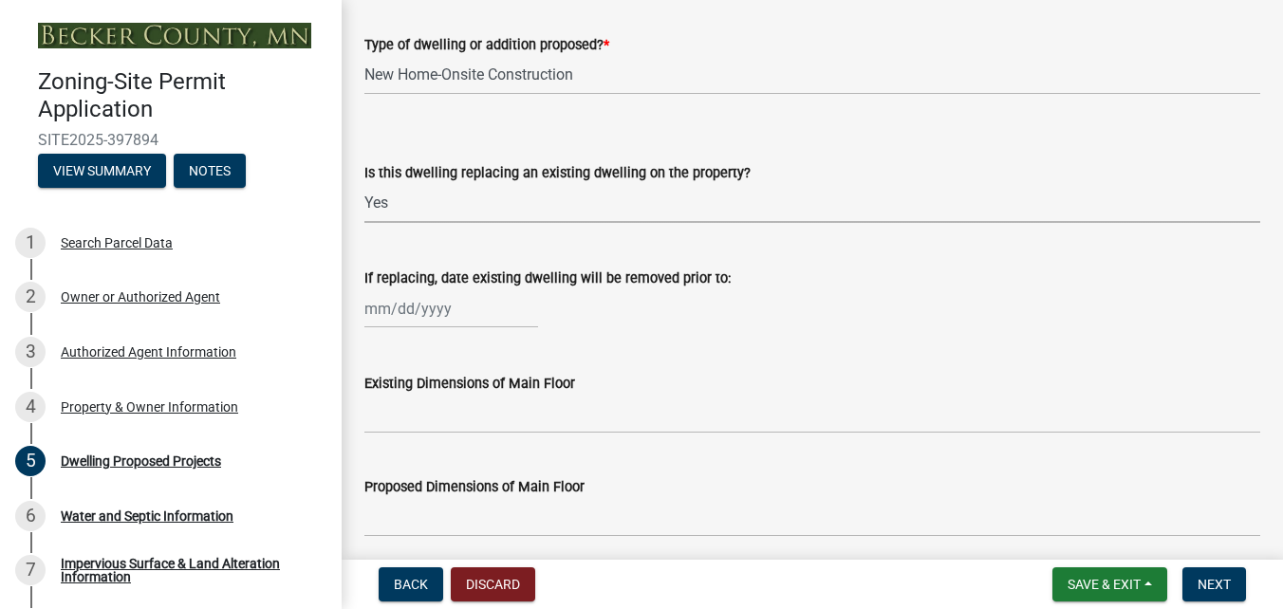
scroll to position [569, 0]
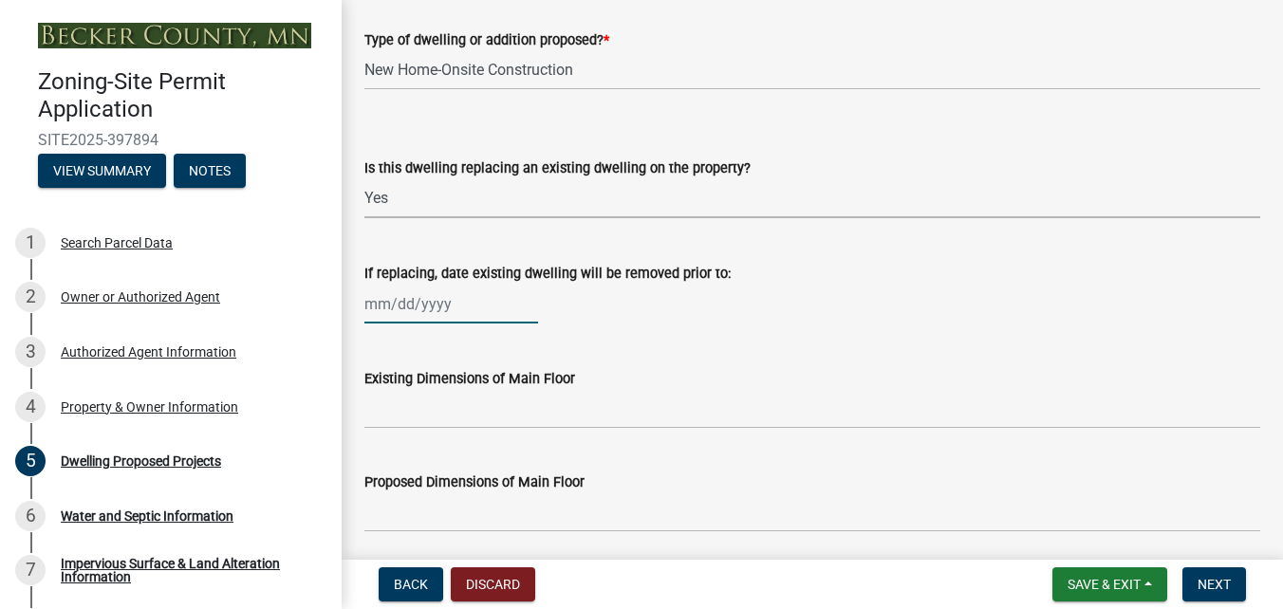
click at [392, 311] on div at bounding box center [451, 304] width 174 height 39
select select "8"
select select "2025"
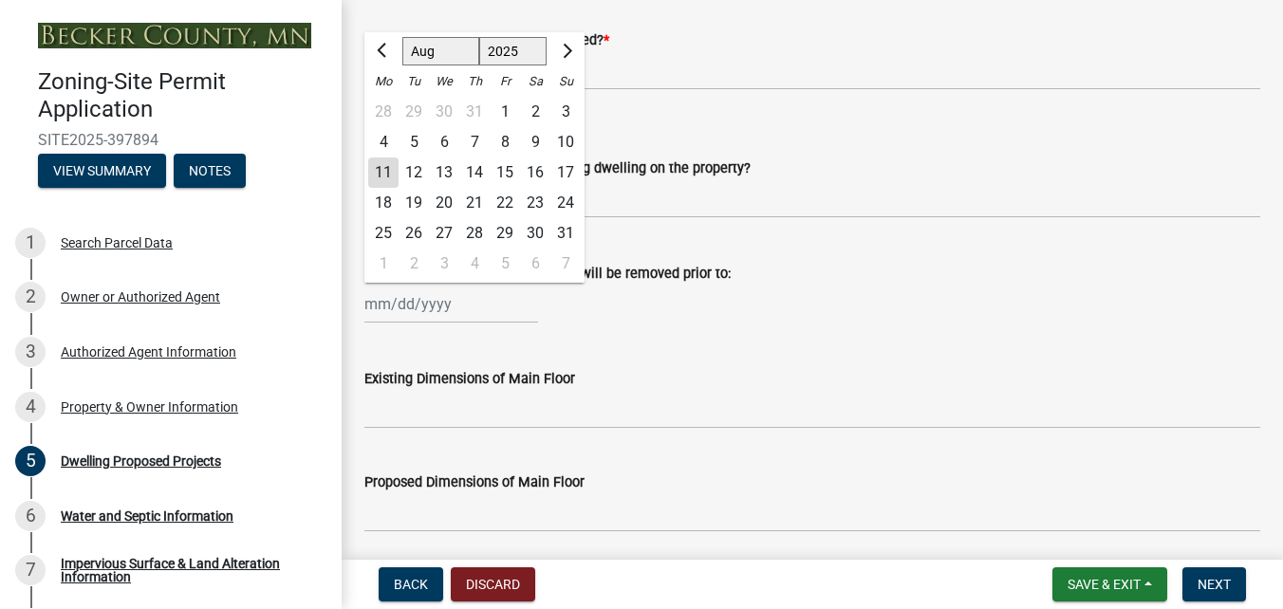
click at [421, 176] on div "12" at bounding box center [413, 172] width 30 height 30
type input "08/12/2025"
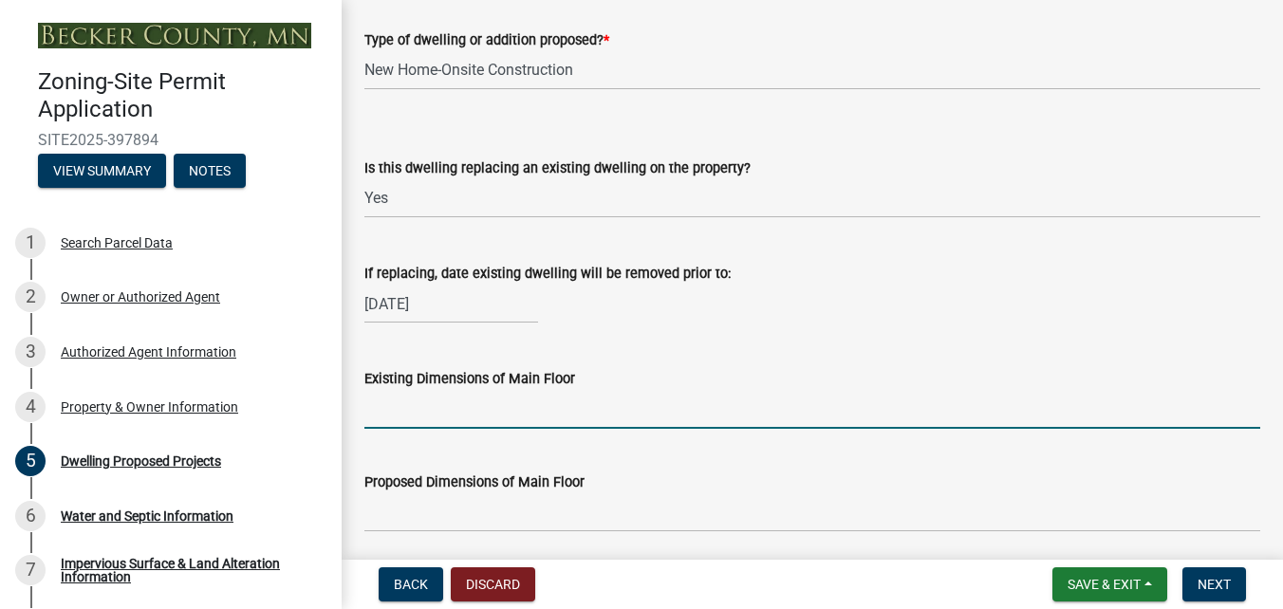
click at [474, 408] on input "Existing Dimensions of Main Floor" at bounding box center [812, 409] width 896 height 39
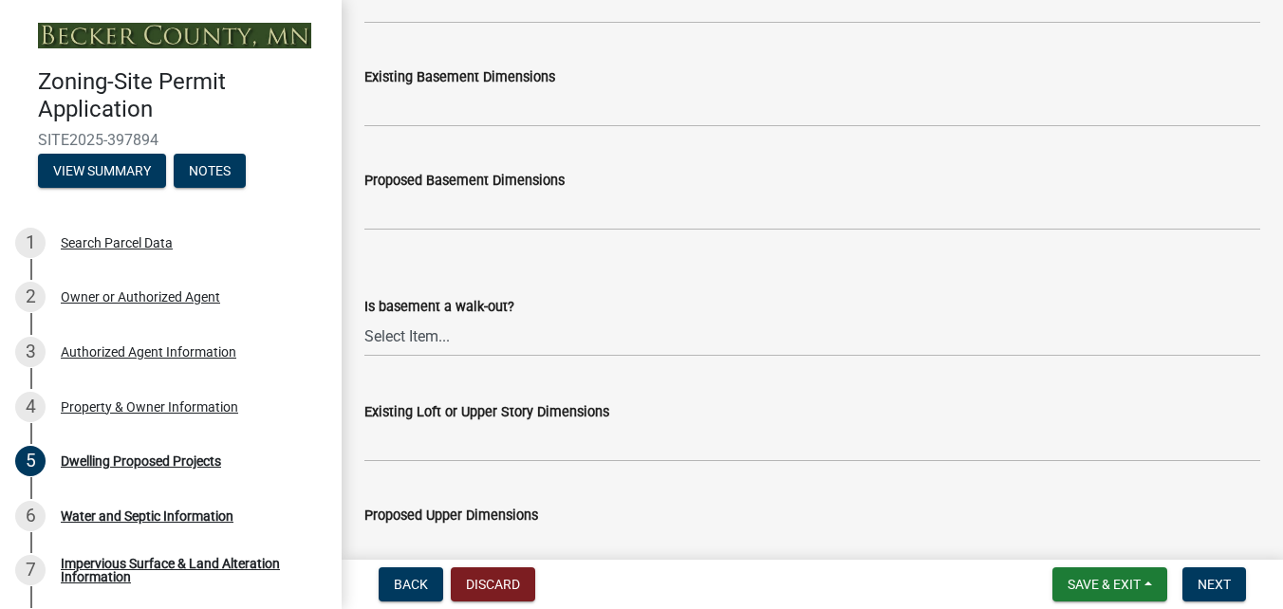
scroll to position [1138, 0]
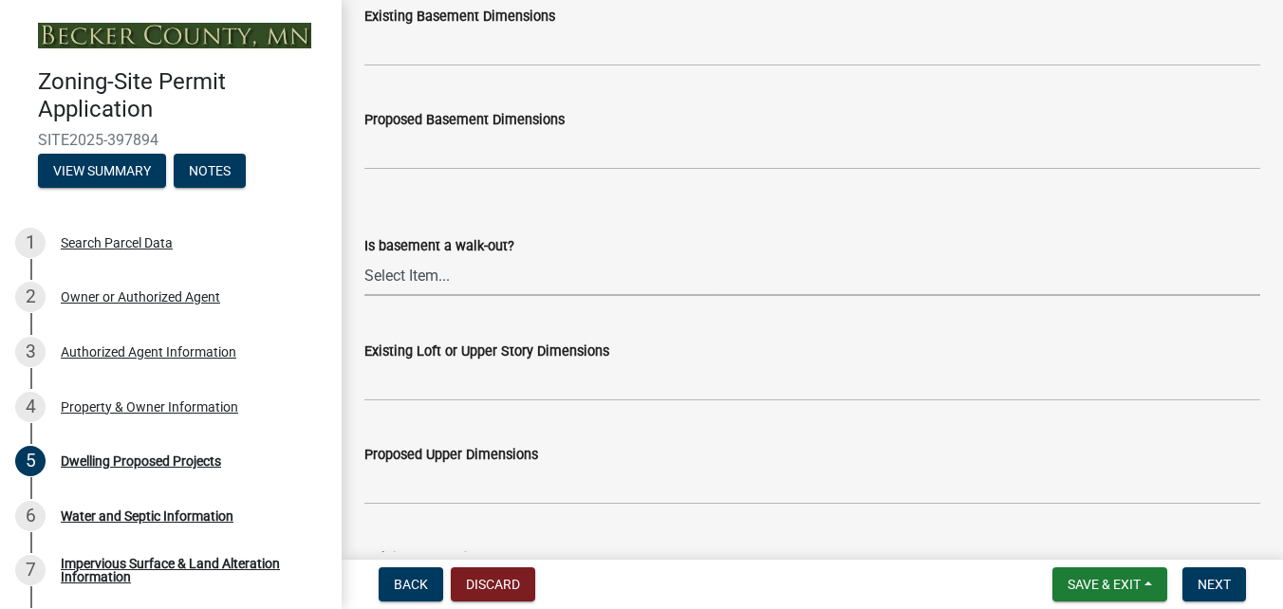
click at [433, 272] on select "Select Item... Yes No N/A" at bounding box center [812, 276] width 896 height 39
click at [364, 257] on select "Select Item... Yes No N/A" at bounding box center [812, 276] width 896 height 39
select select "f4ae0446-41fa-4afd-99aa-409617c58827"
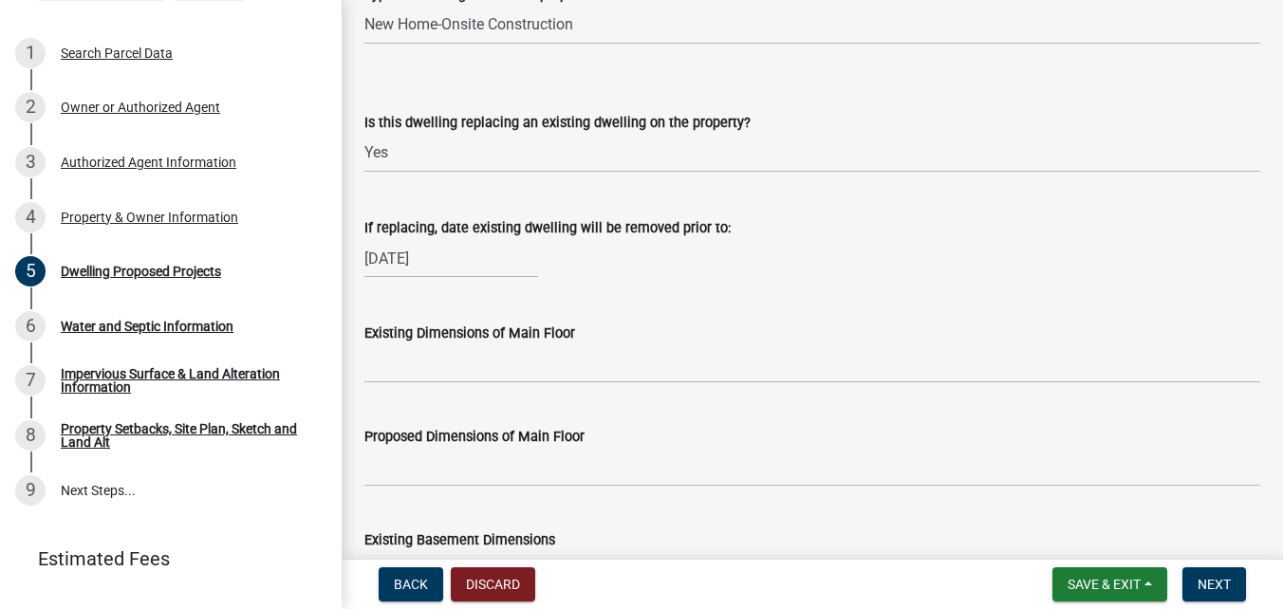
scroll to position [664, 0]
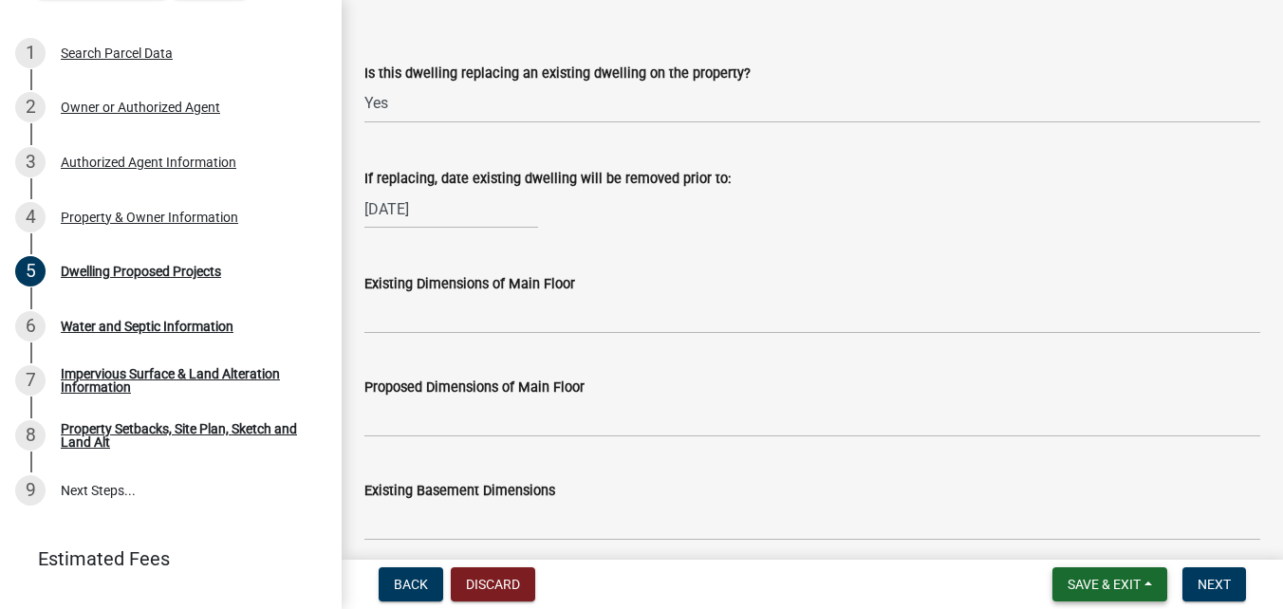
click at [1125, 592] on span "Save & Exit" at bounding box center [1103, 584] width 73 height 15
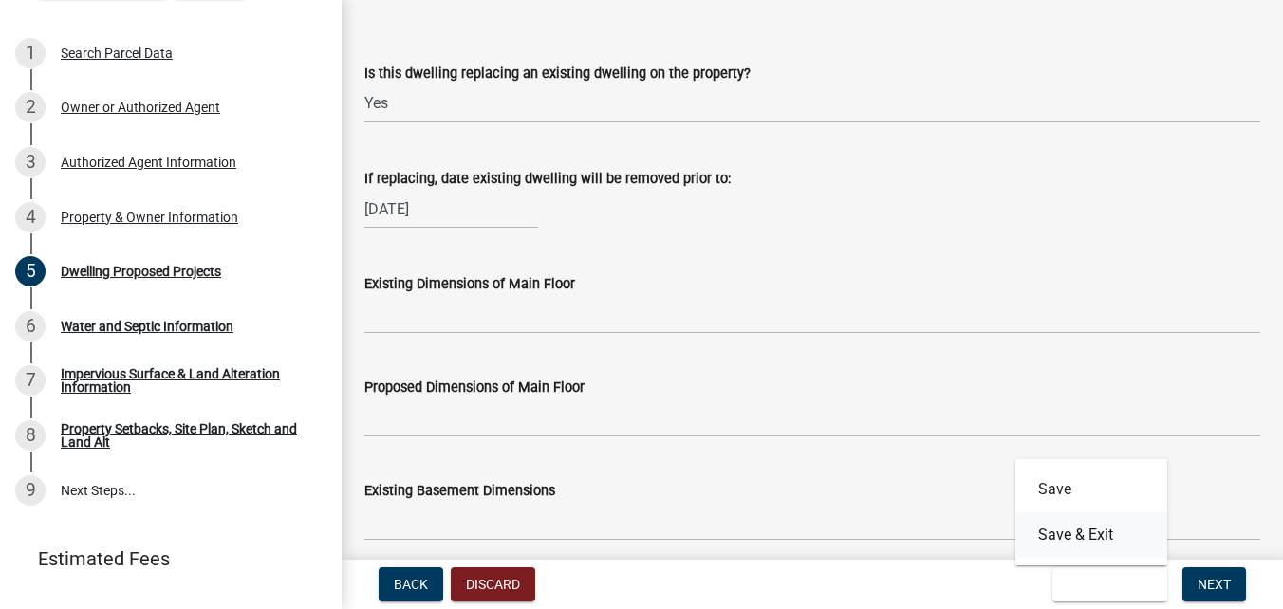
click at [1095, 537] on button "Save & Exit" at bounding box center [1091, 535] width 152 height 46
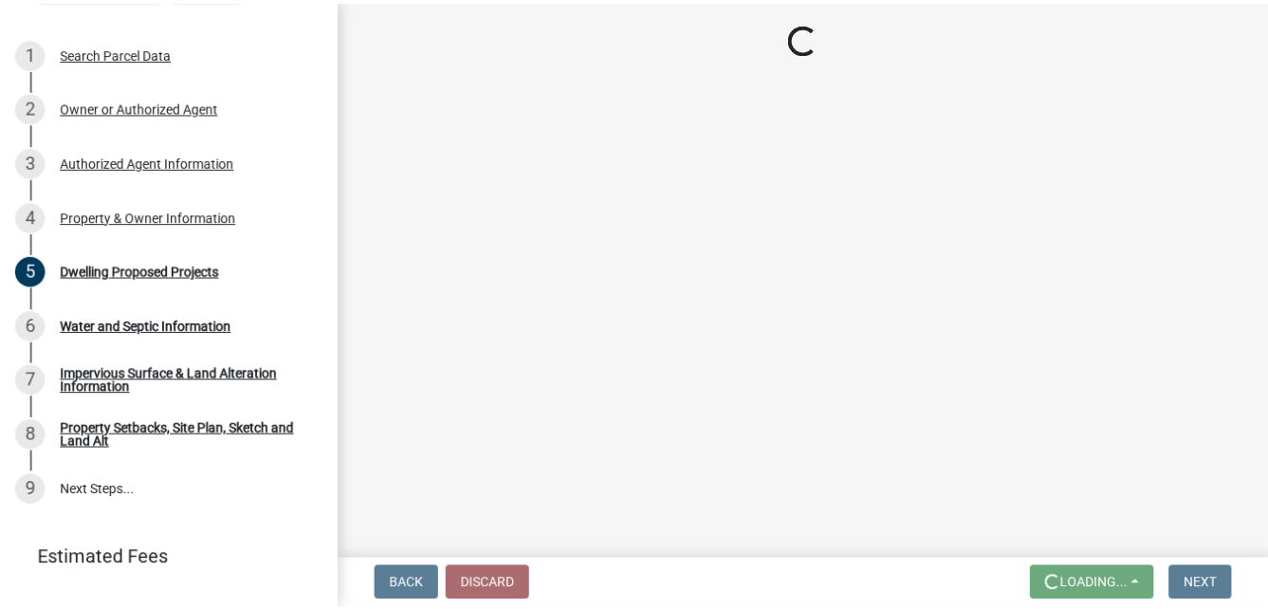
scroll to position [0, 0]
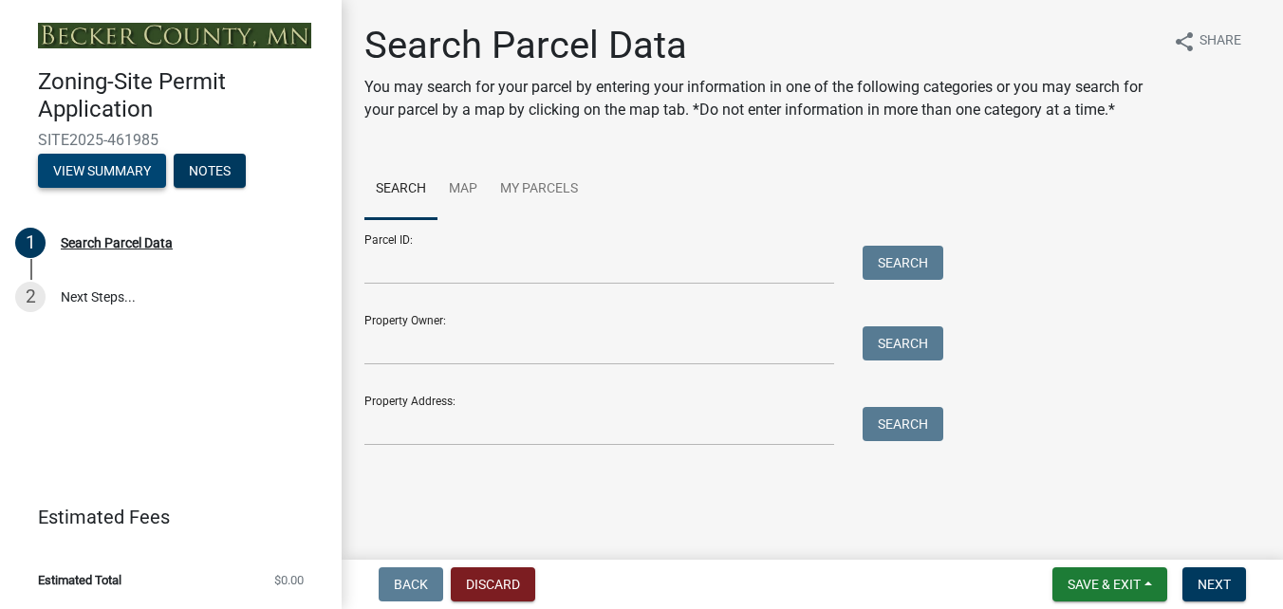
click at [98, 174] on button "View Summary" at bounding box center [102, 171] width 128 height 34
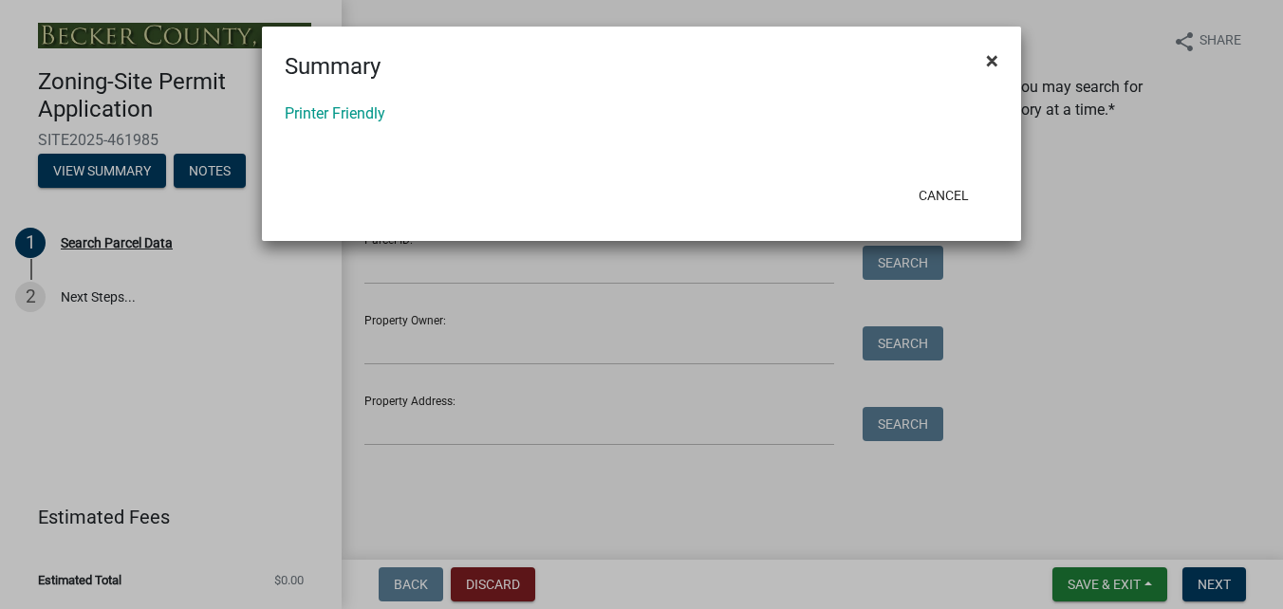
click at [992, 66] on span "×" at bounding box center [992, 60] width 12 height 27
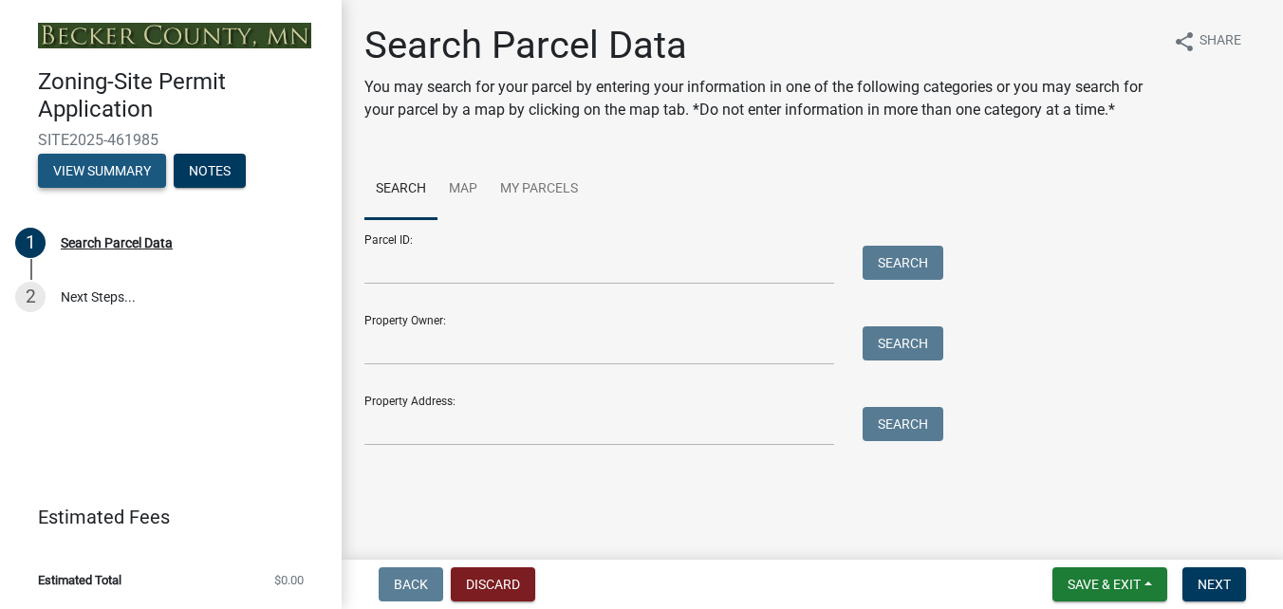
click at [135, 175] on button "View Summary" at bounding box center [102, 171] width 128 height 34
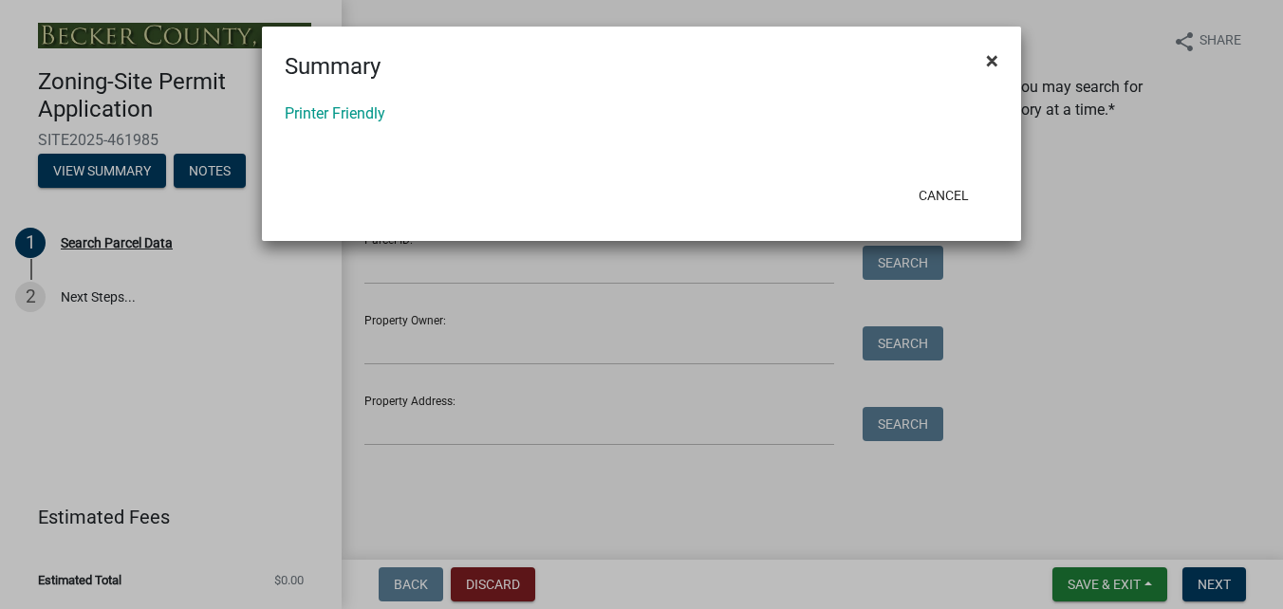
click at [991, 63] on span "×" at bounding box center [992, 60] width 12 height 27
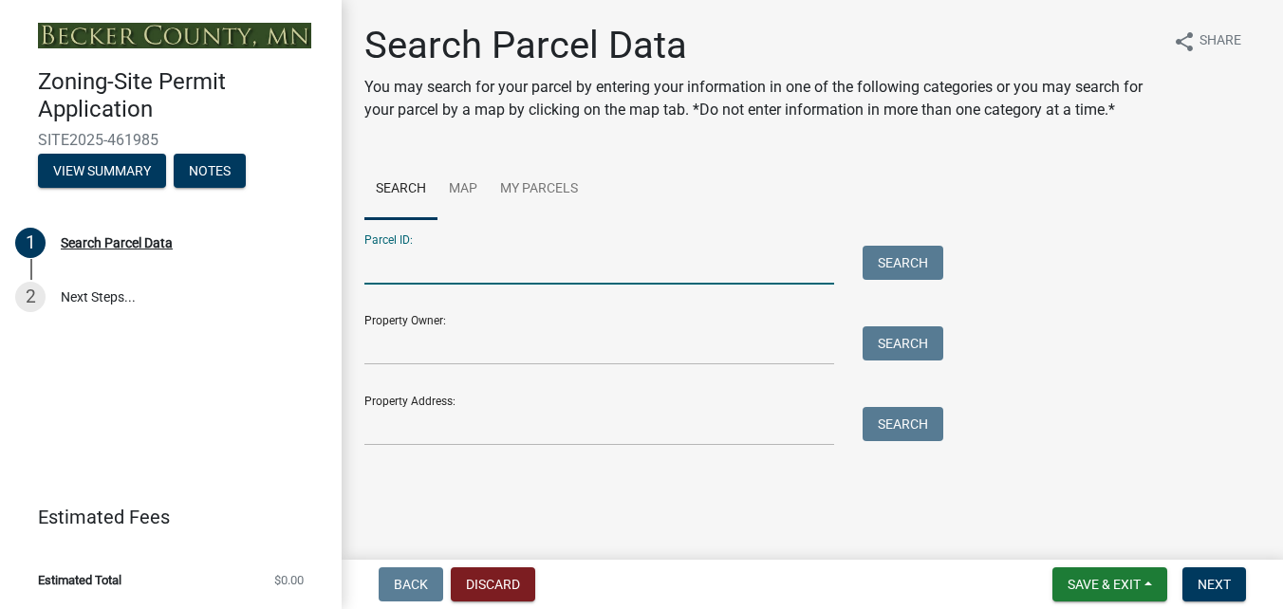
click at [427, 274] on input "Parcel ID:" at bounding box center [599, 265] width 470 height 39
type input "0800027000"
click at [897, 260] on button "Search" at bounding box center [902, 263] width 81 height 34
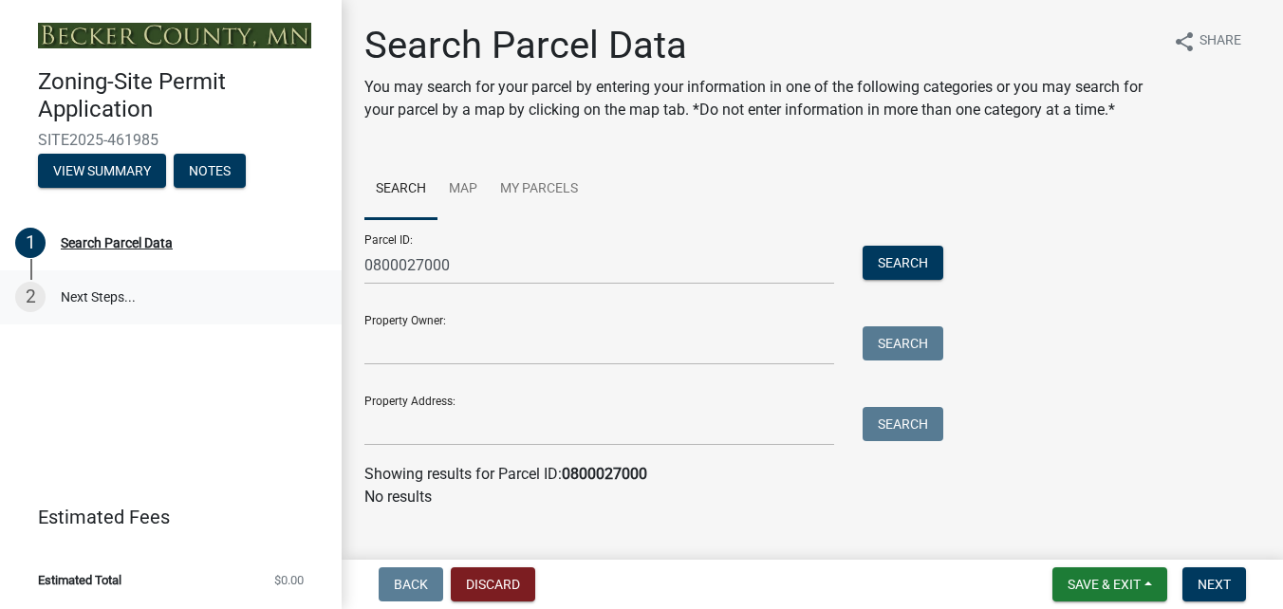
click at [280, 295] on link "2 Next Steps..." at bounding box center [171, 297] width 342 height 55
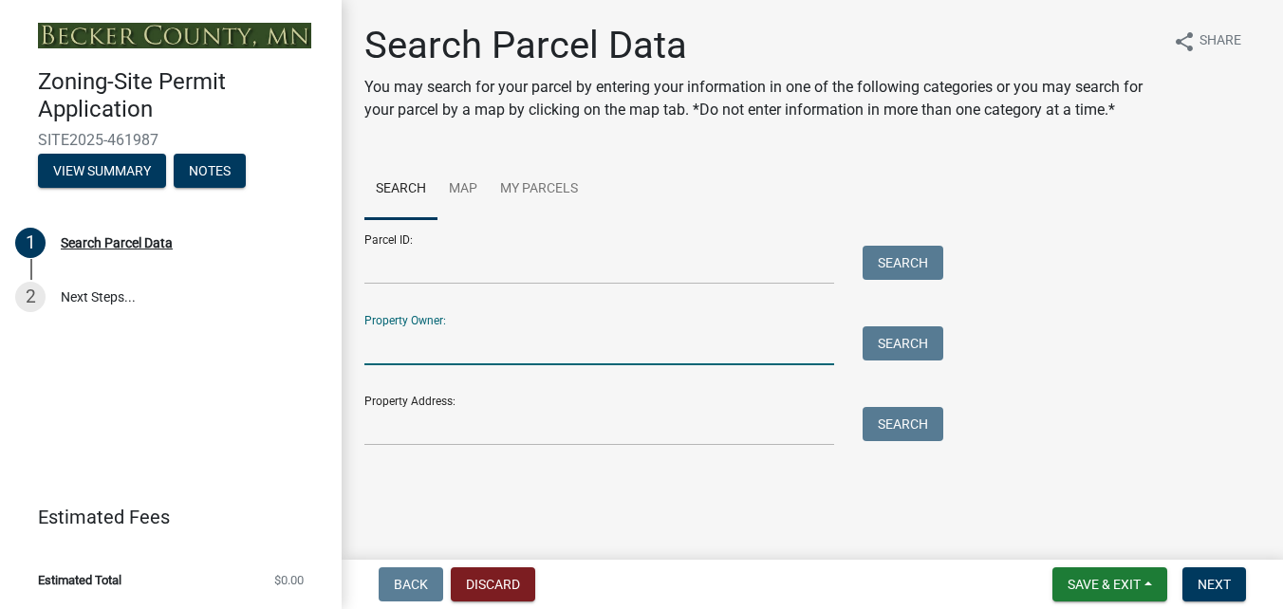
click at [440, 340] on input "Property Owner:" at bounding box center [599, 345] width 470 height 39
type input "[PERSON_NAME]"
type input "[STREET_ADDRESS]"
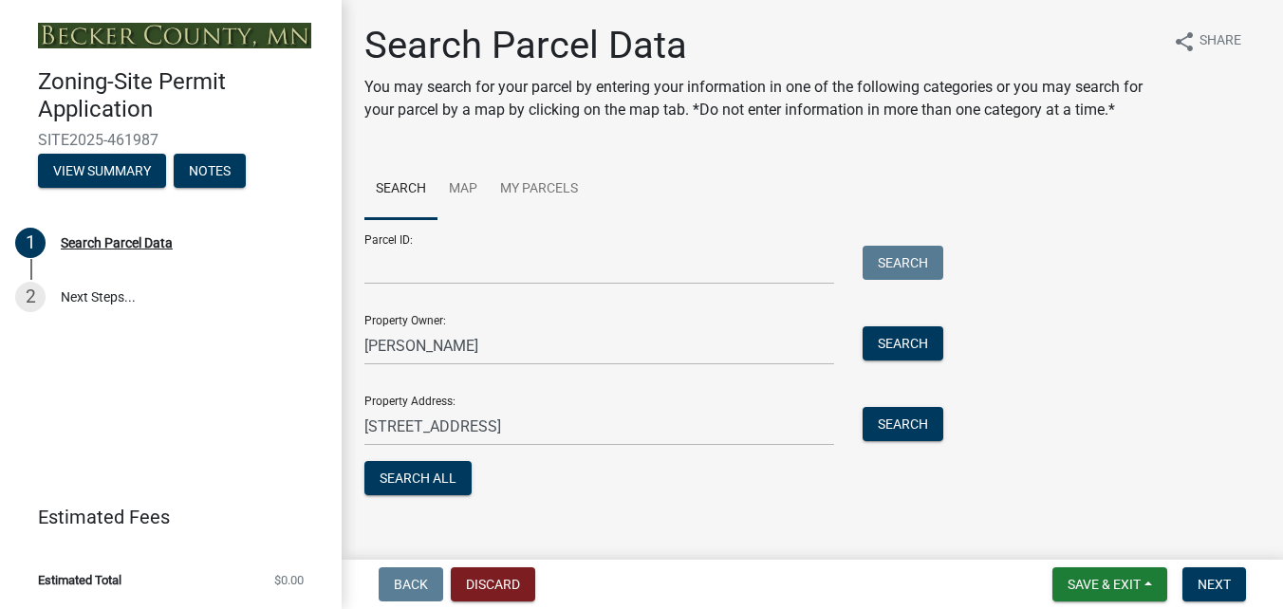
click at [438, 460] on form "Parcel ID: Search Property Owner: [PERSON_NAME] Search Property Address: [STREE…" at bounding box center [648, 359] width 569 height 281
click at [421, 483] on button "Search All" at bounding box center [417, 478] width 107 height 34
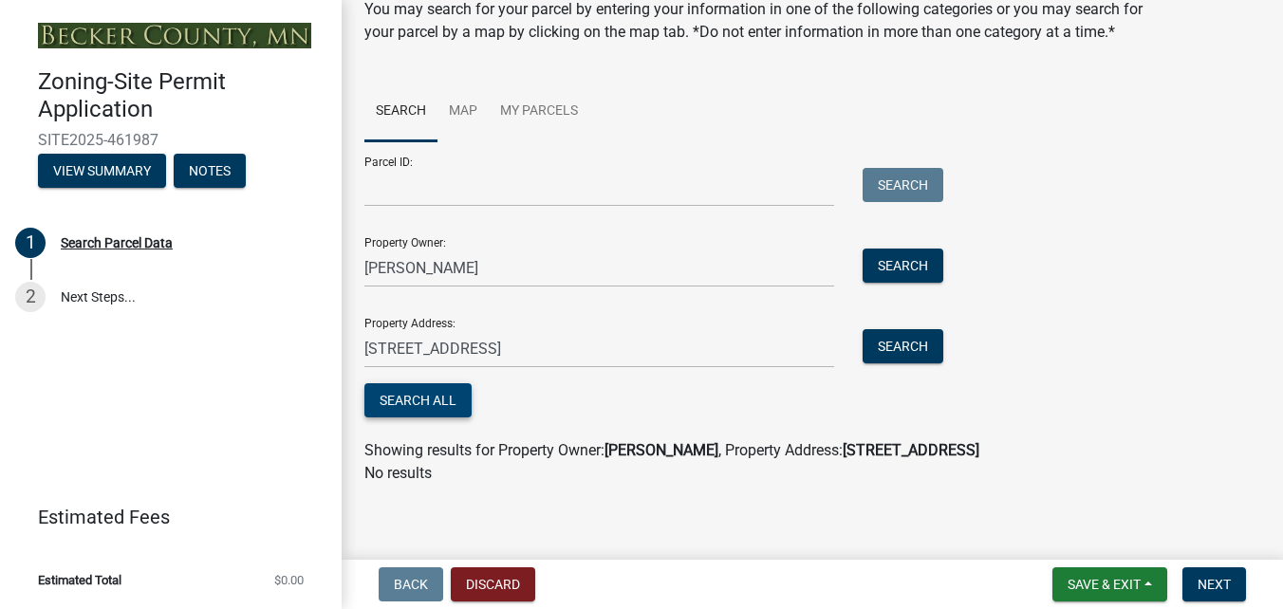
scroll to position [84, 0]
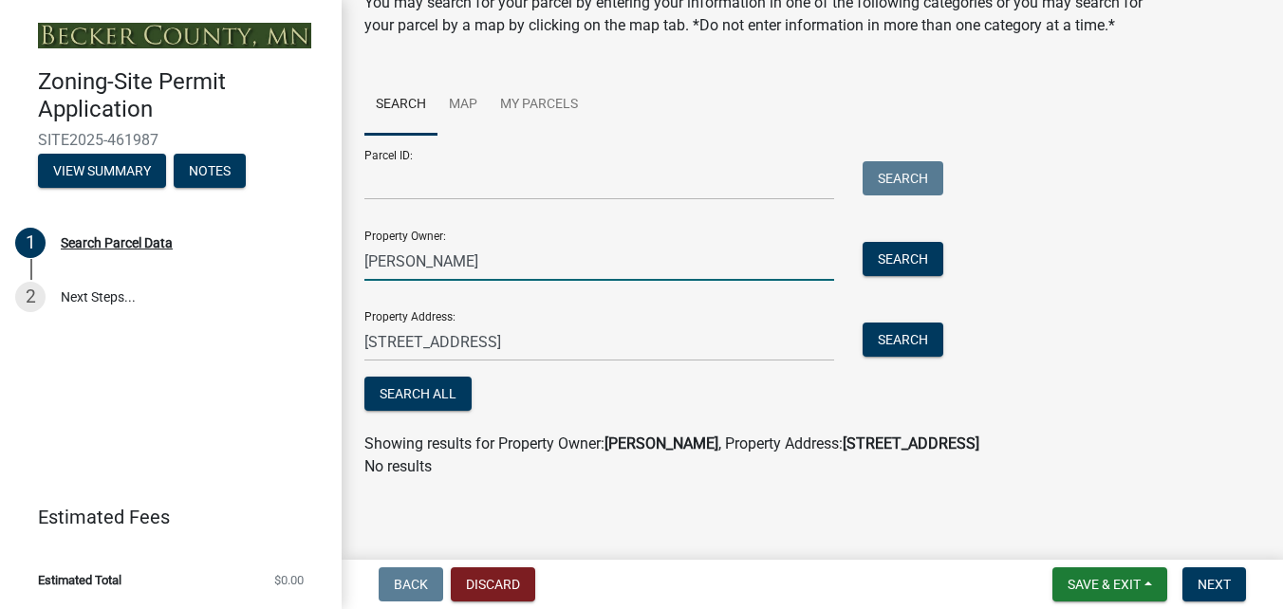
click at [487, 262] on input "[PERSON_NAME]" at bounding box center [599, 261] width 470 height 39
drag, startPoint x: 487, startPoint y: 262, endPoint x: 274, endPoint y: 283, distance: 213.5
click at [274, 283] on div "Zoning-Site Permit Application SITE2025-461987 View Summary Notes 1 Search Parc…" at bounding box center [641, 304] width 1283 height 609
type input "w"
type input "[PERSON_NAME]"
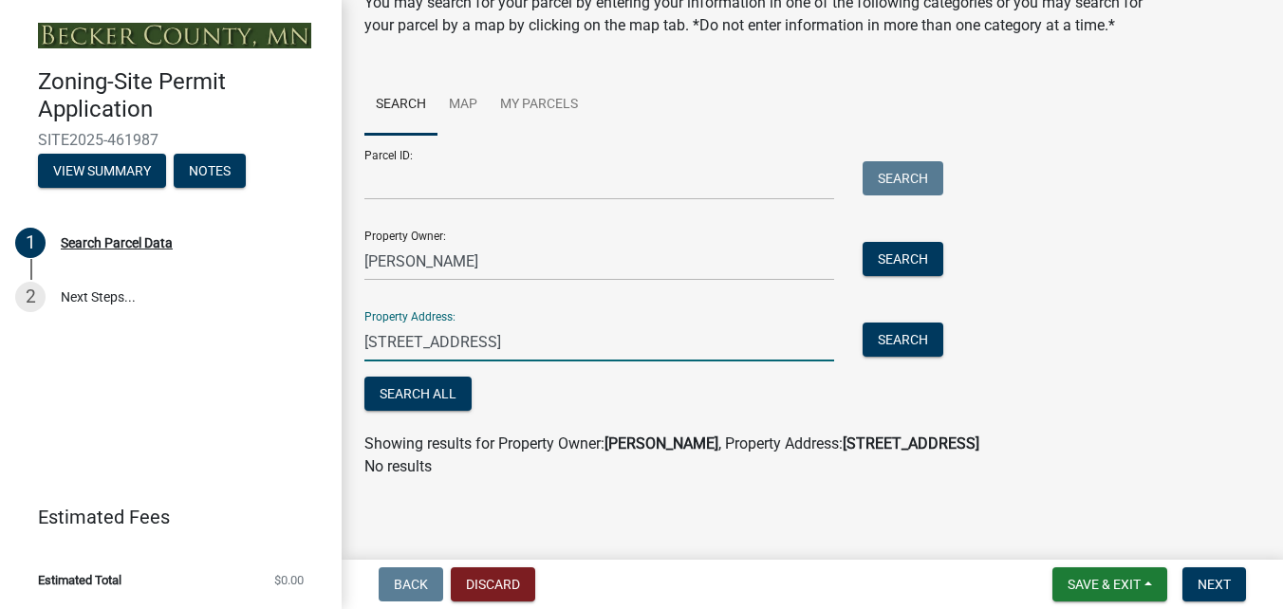
click at [550, 330] on input "[STREET_ADDRESS]" at bounding box center [599, 342] width 470 height 39
click at [570, 357] on input "[STREET_ADDRESS]" at bounding box center [599, 342] width 470 height 39
drag, startPoint x: 465, startPoint y: 348, endPoint x: 361, endPoint y: 346, distance: 103.4
click at [361, 347] on div "[STREET_ADDRESS]" at bounding box center [599, 342] width 498 height 39
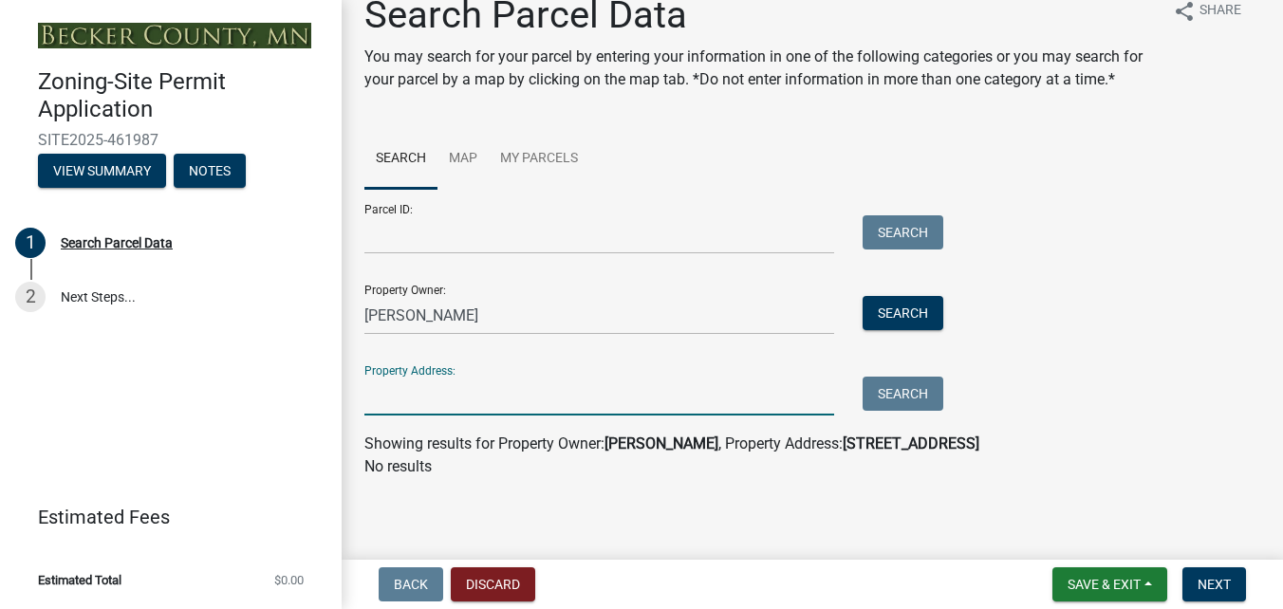
scroll to position [30, 0]
click at [884, 311] on button "Search" at bounding box center [902, 313] width 81 height 34
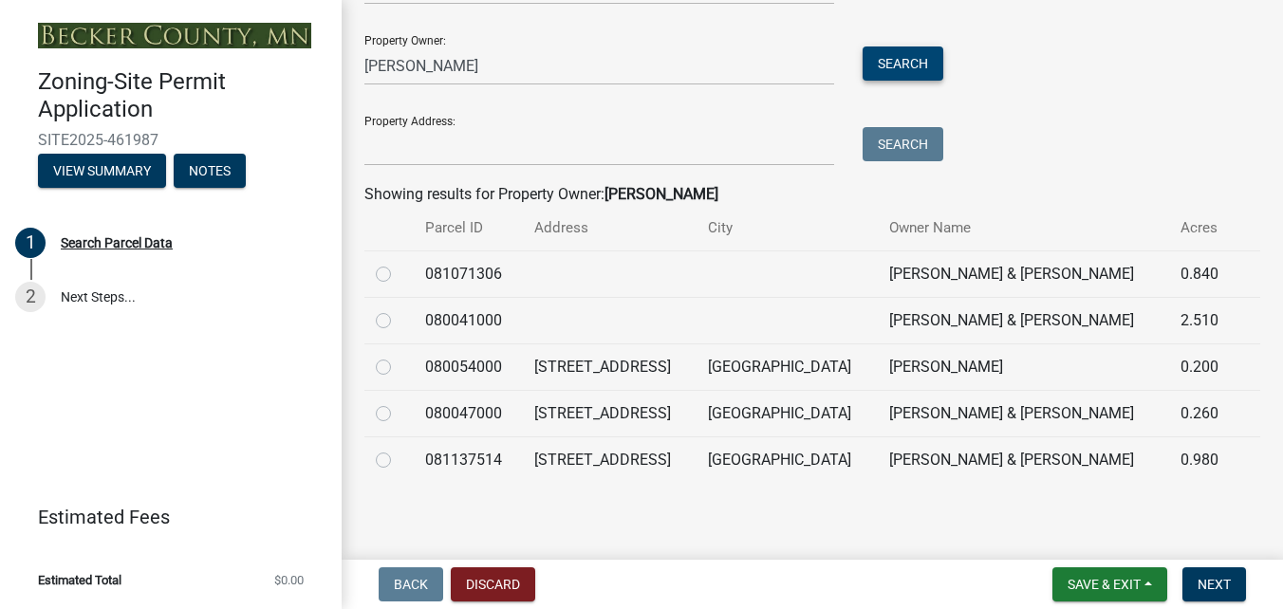
scroll to position [285, 0]
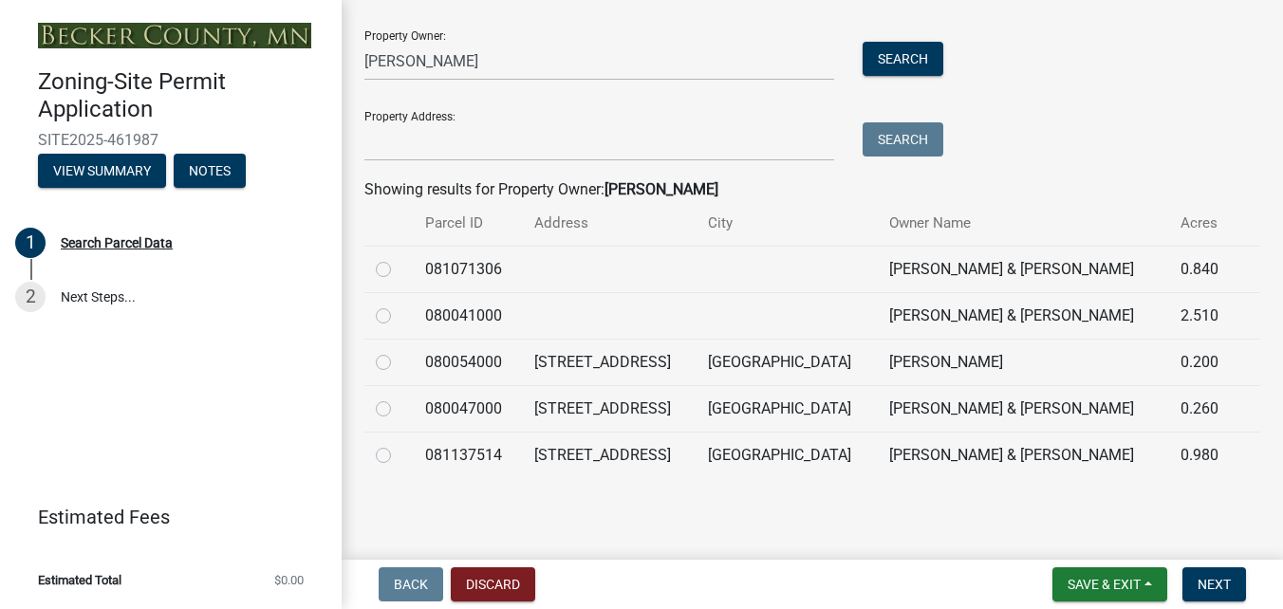
click at [398, 398] on label at bounding box center [398, 398] width 0 height 0
click at [398, 410] on input "radio" at bounding box center [404, 404] width 12 height 12
radio input "true"
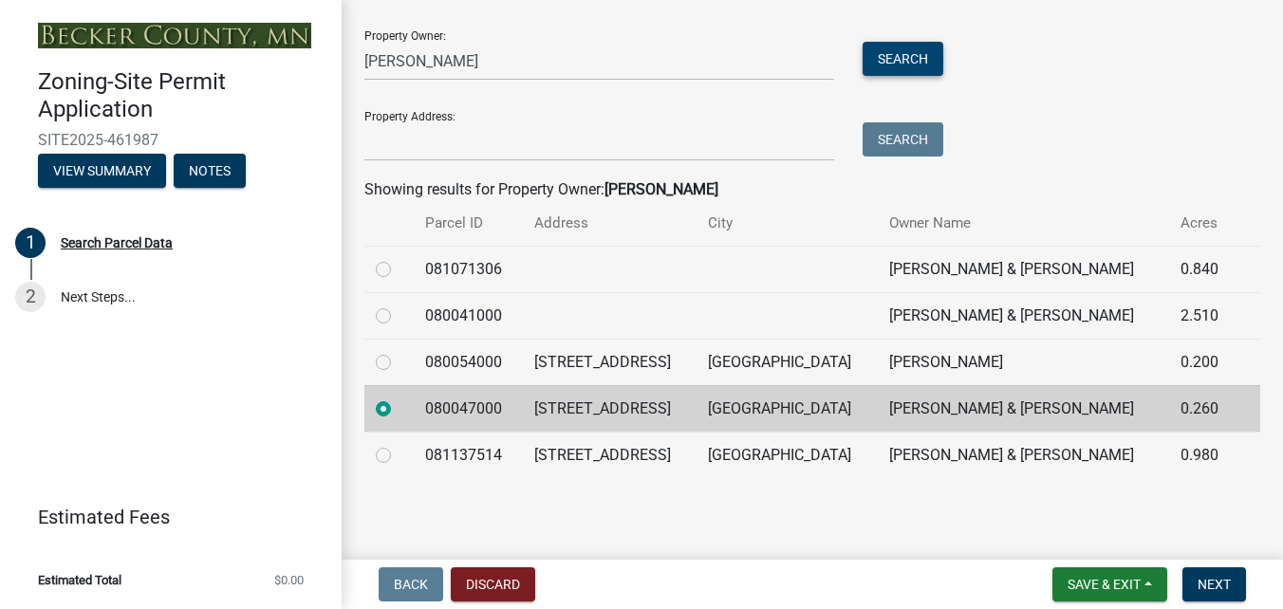
click at [891, 55] on button "Search" at bounding box center [902, 59] width 81 height 34
